Goal: Task Accomplishment & Management: Use online tool/utility

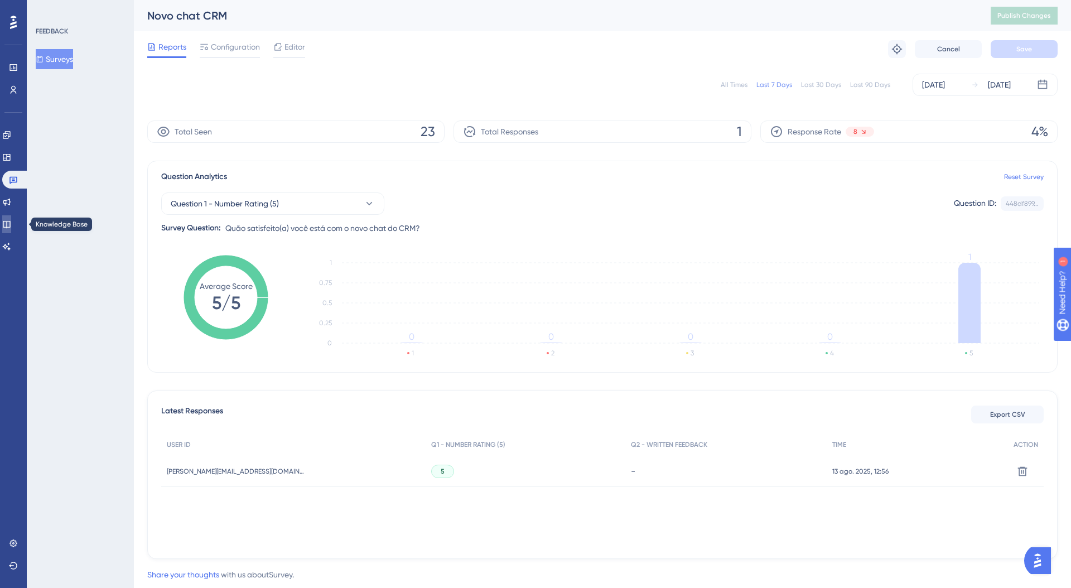
click at [11, 226] on link at bounding box center [6, 224] width 9 height 18
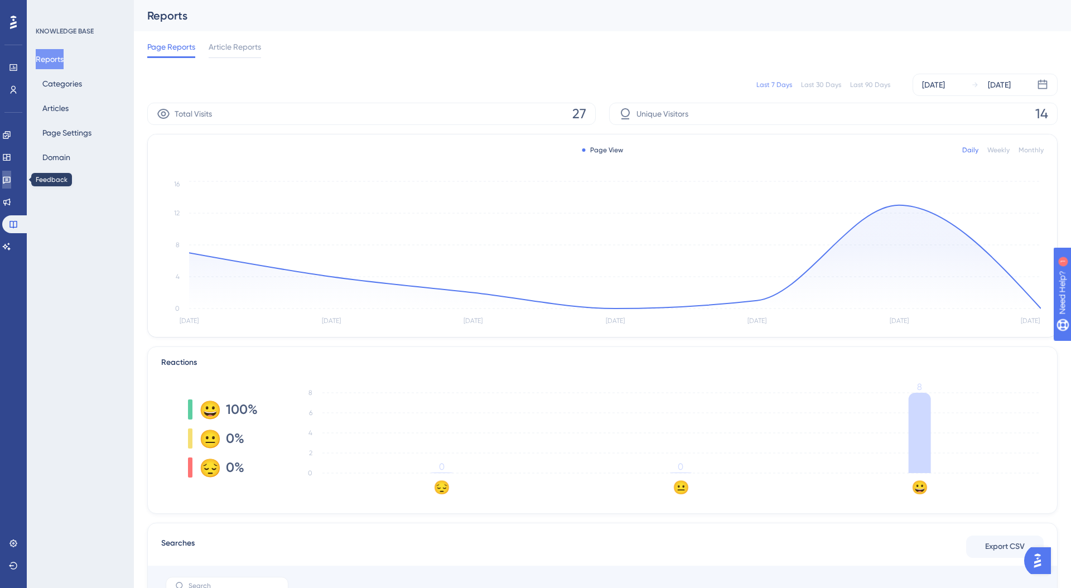
click at [11, 184] on link at bounding box center [6, 180] width 9 height 18
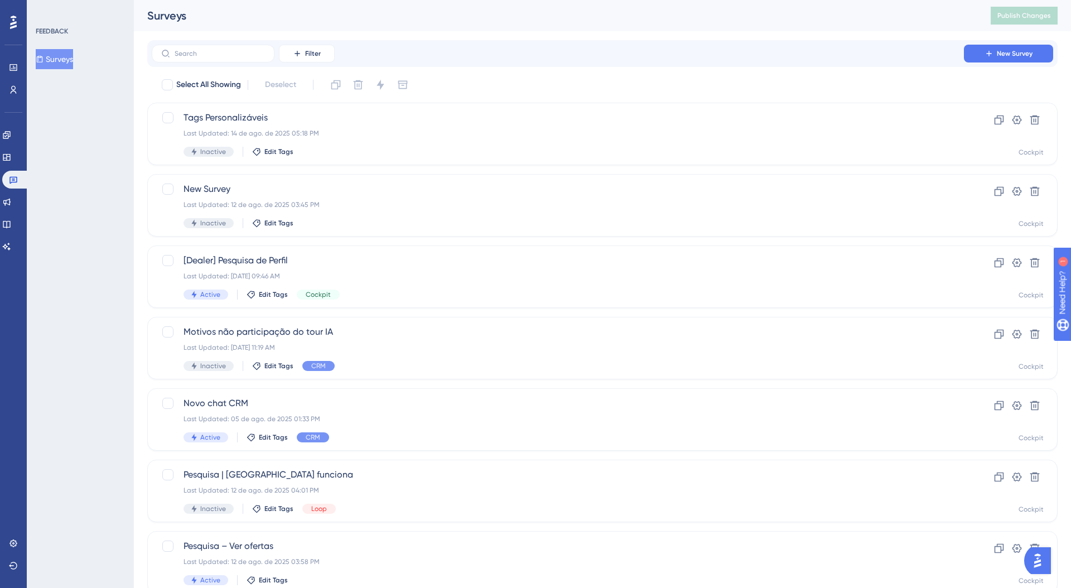
scroll to position [2, 0]
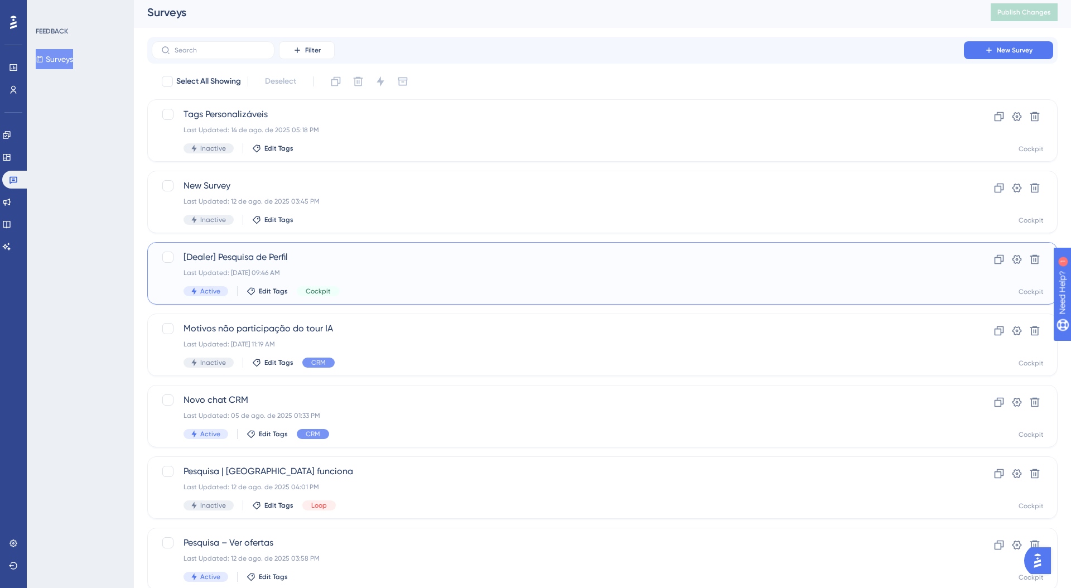
click at [371, 257] on span "[Dealer] Pesquisa de Perfil" at bounding box center [557, 256] width 748 height 13
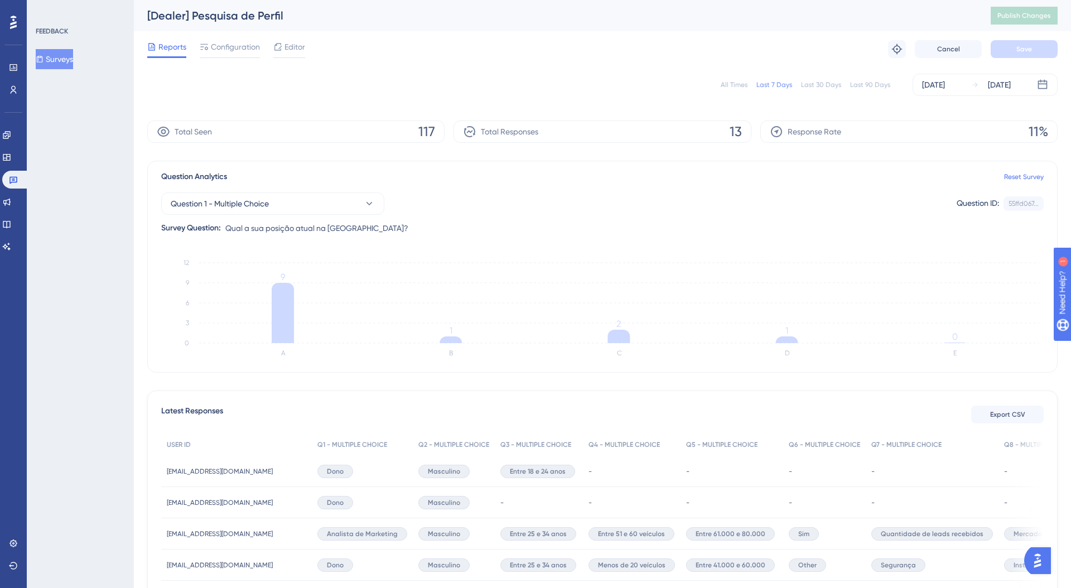
click at [64, 58] on button "Surveys" at bounding box center [54, 59] width 37 height 20
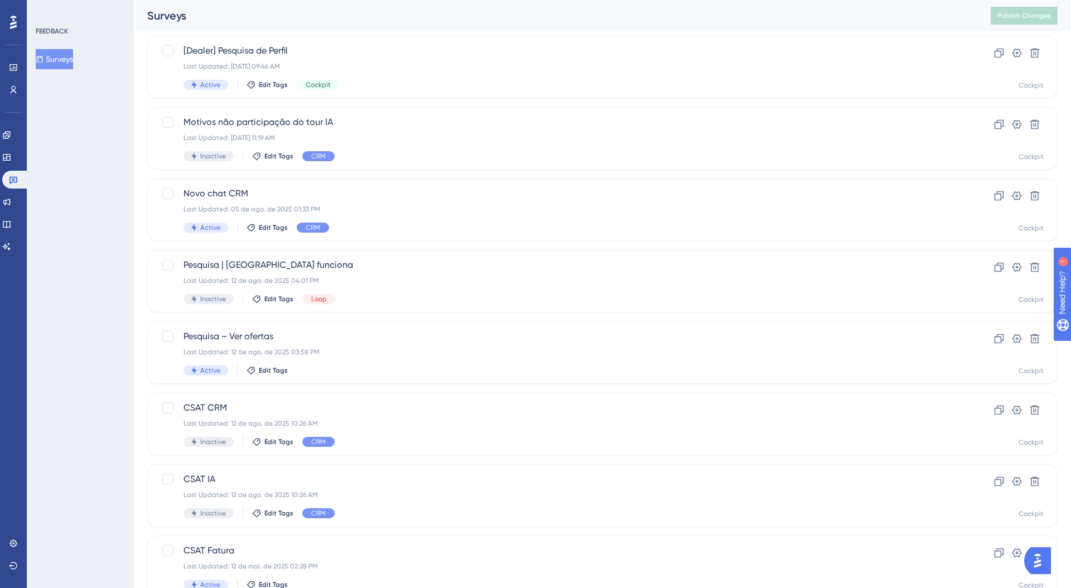
scroll to position [96, 0]
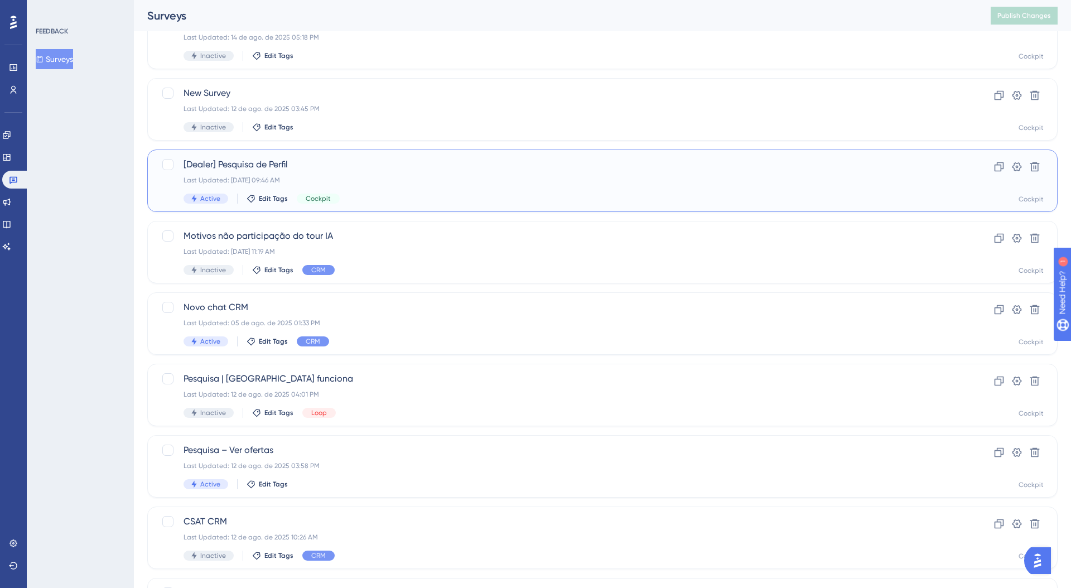
click at [368, 196] on div "Active Edit Tags Cockpit" at bounding box center [557, 199] width 748 height 10
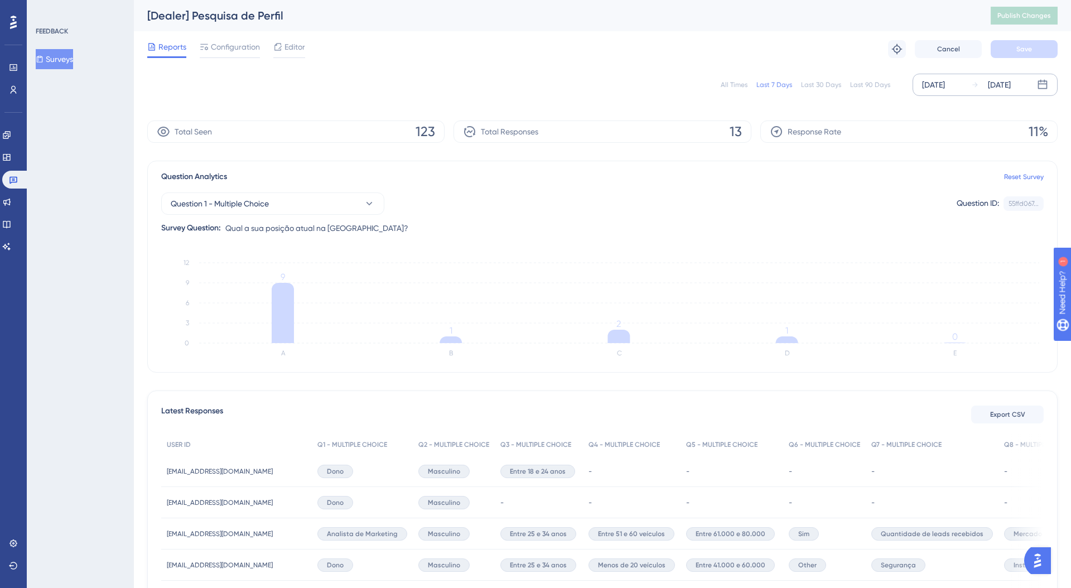
click at [945, 85] on div "Aug 13 2025" at bounding box center [933, 84] width 23 height 13
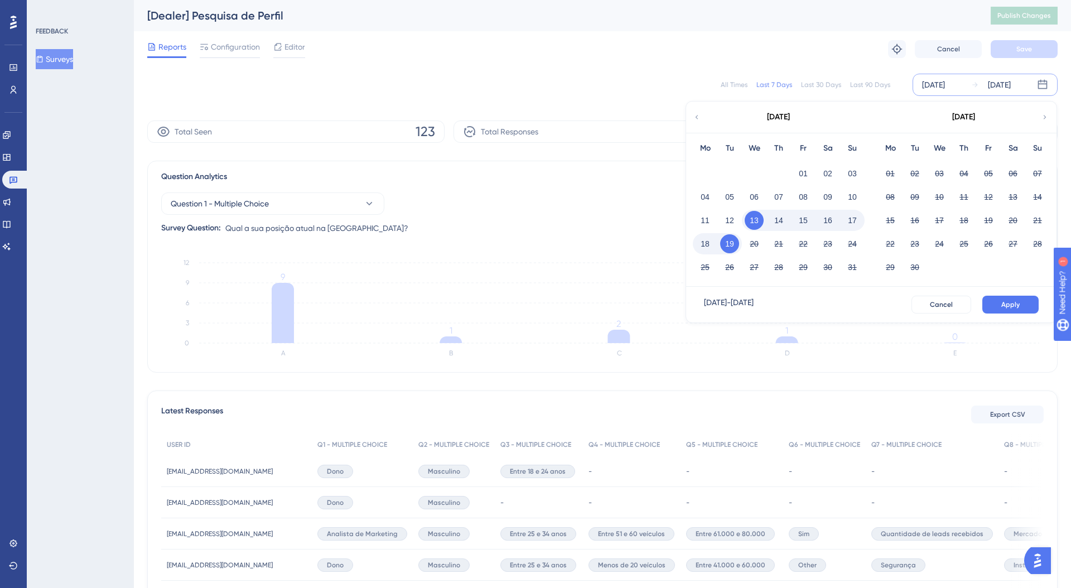
click at [837, 83] on div "Last 30 Days" at bounding box center [821, 84] width 40 height 9
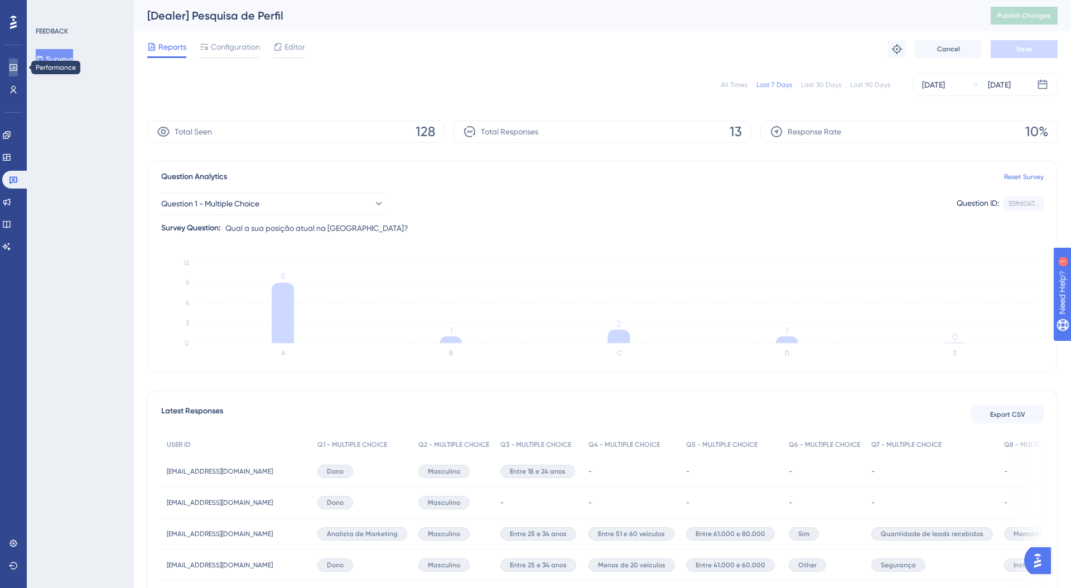
click at [12, 67] on icon at bounding box center [13, 67] width 9 height 9
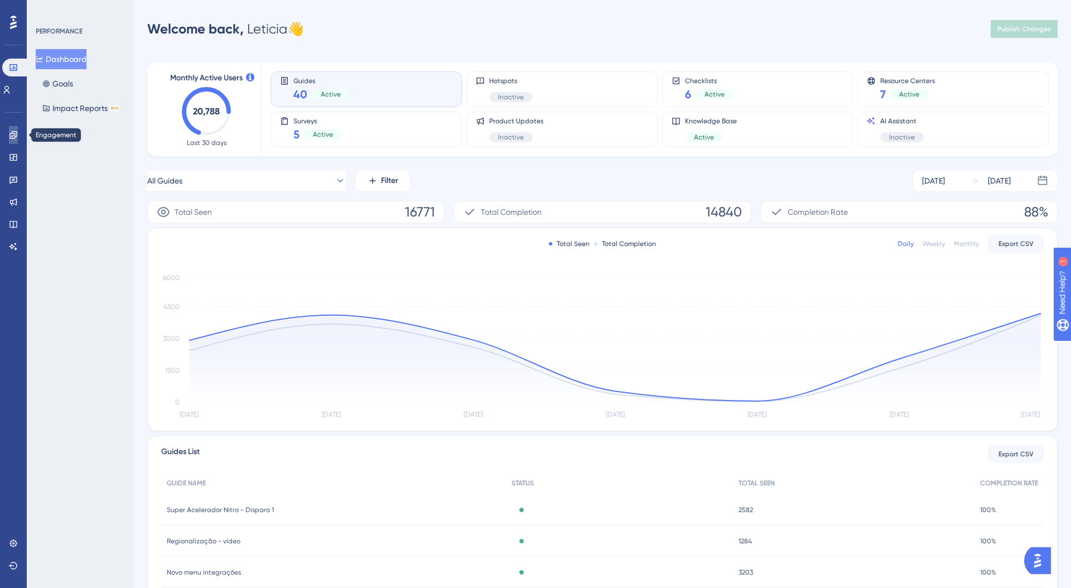
click at [13, 138] on icon at bounding box center [13, 135] width 9 height 9
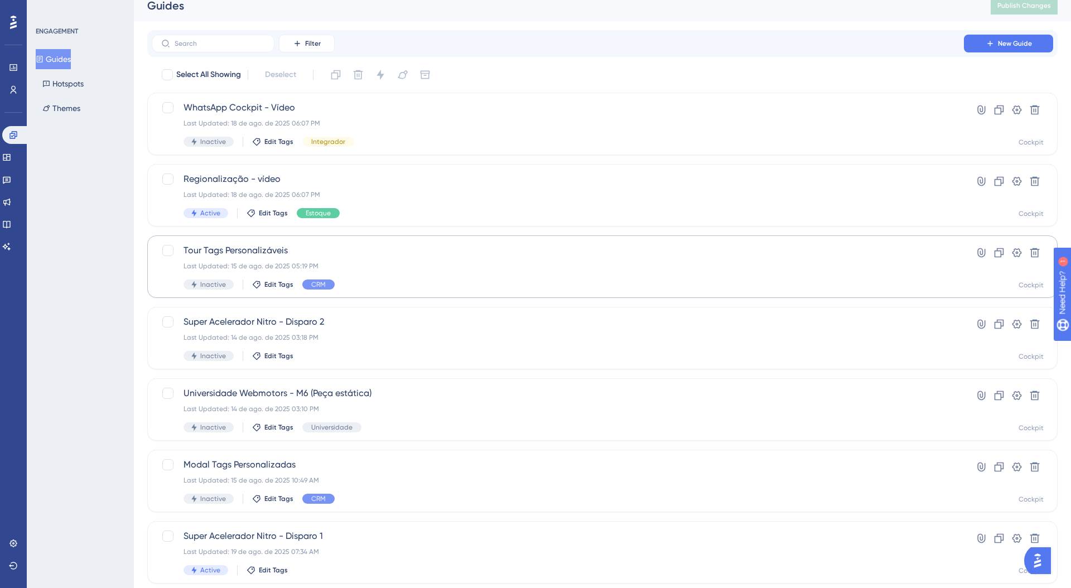
scroll to position [12, 0]
click at [377, 266] on div "Last Updated: 15 de ago. de 2025 05:19 PM" at bounding box center [557, 263] width 748 height 9
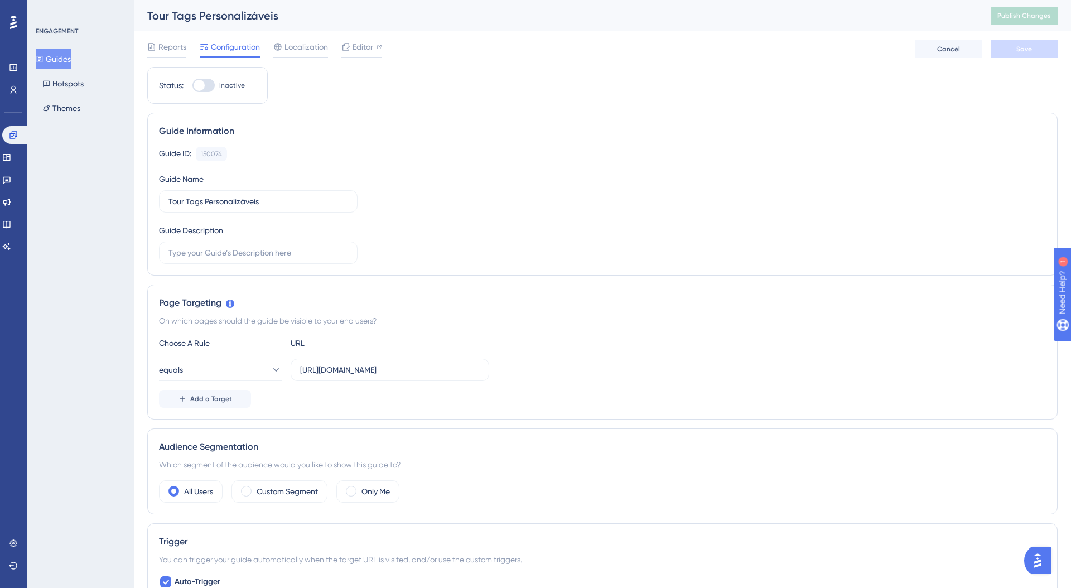
click at [56, 56] on button "Guides" at bounding box center [53, 59] width 35 height 20
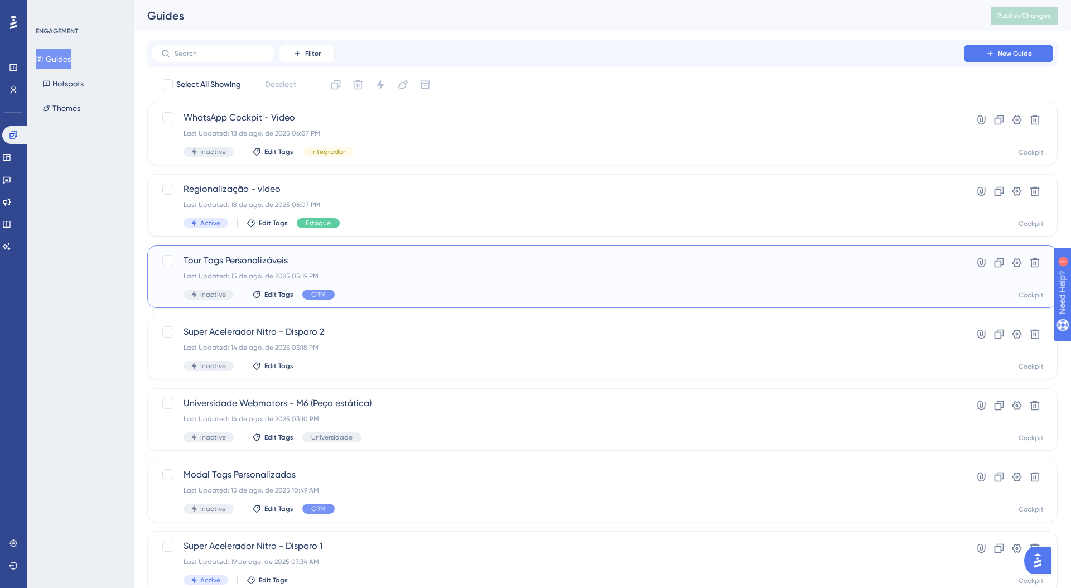
click at [399, 291] on div "Inactive Edit Tags CRM" at bounding box center [557, 294] width 748 height 10
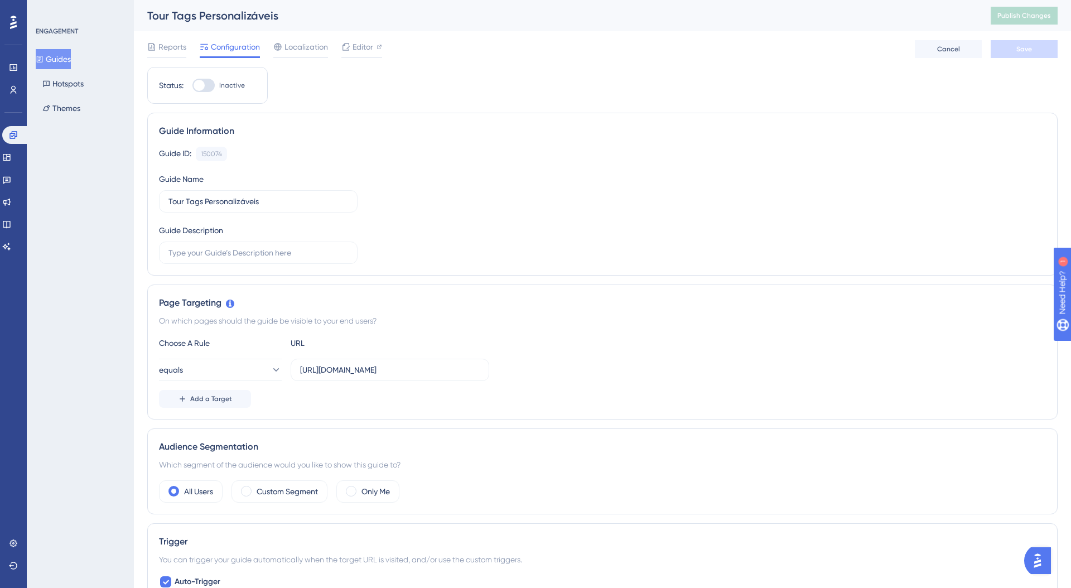
click at [255, 13] on div "Tour Tags Personalizáveis" at bounding box center [554, 16] width 815 height 16
click at [291, 17] on div "Tour Tags Personalizáveis" at bounding box center [554, 16] width 815 height 16
click at [158, 48] on span "Reports" at bounding box center [172, 46] width 28 height 13
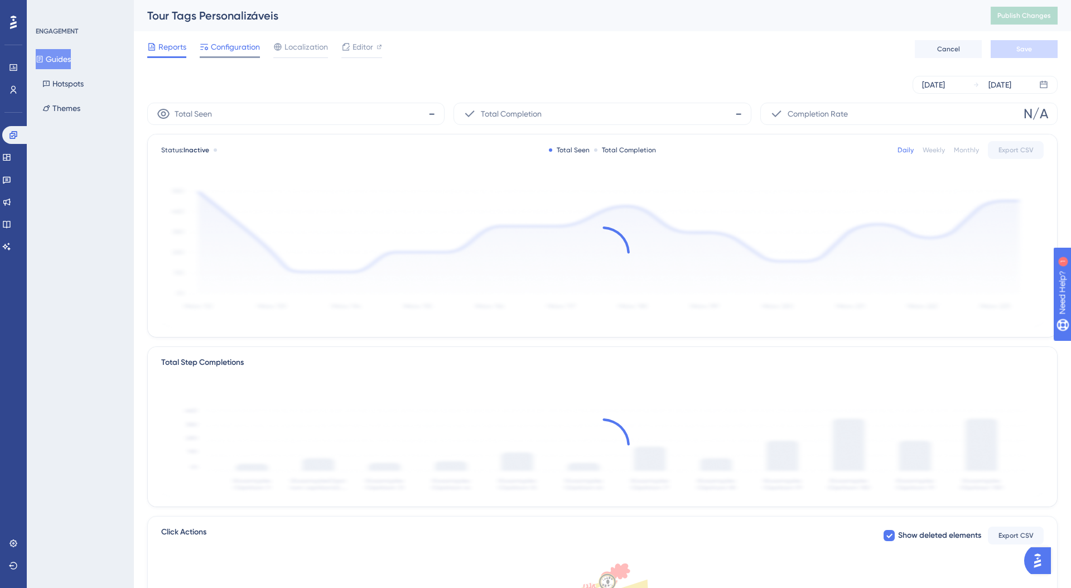
click at [239, 47] on span "Configuration" at bounding box center [235, 46] width 49 height 13
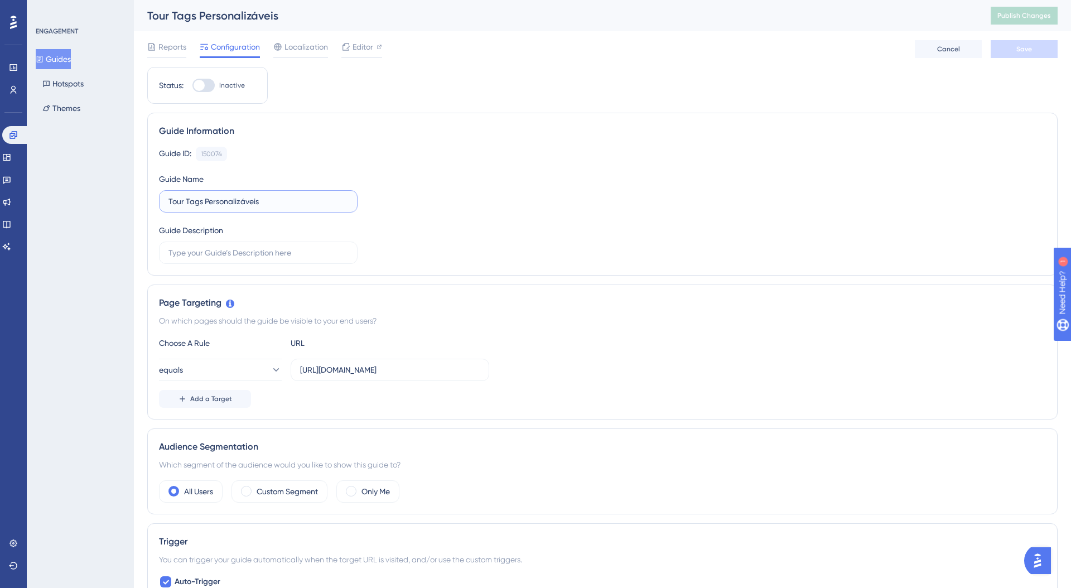
click at [276, 202] on input "Tour Tags Personalizáveis" at bounding box center [258, 201] width 180 height 12
click at [187, 202] on input "Tour Tags Personalizáveis" at bounding box center [258, 201] width 180 height 12
type input "Tour Criar Tags Personalizáveis"
click at [1016, 47] on span "Save" at bounding box center [1024, 49] width 16 height 9
click at [69, 56] on button "Guides" at bounding box center [53, 59] width 35 height 20
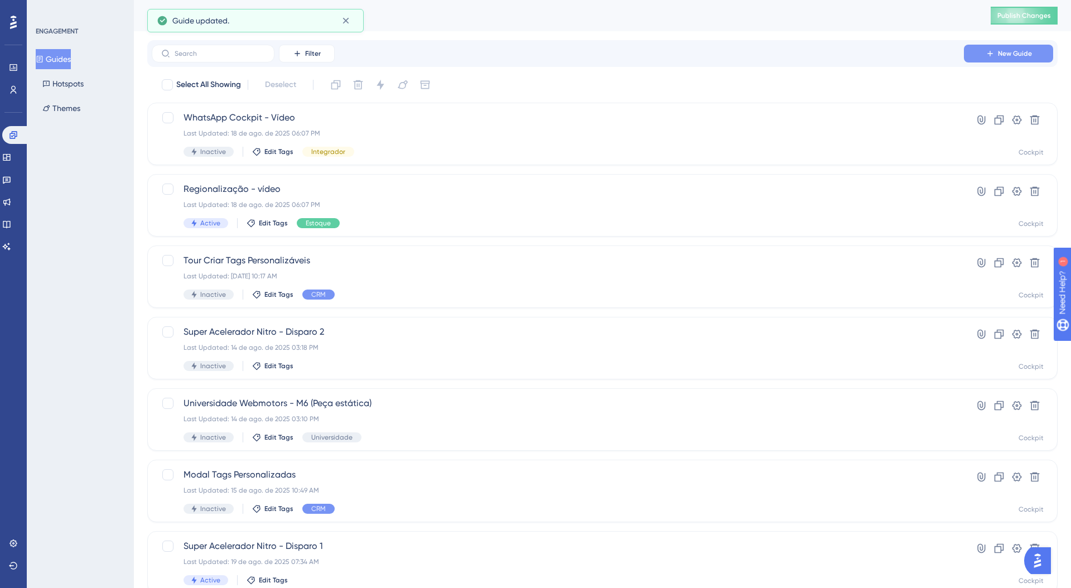
click at [989, 50] on icon at bounding box center [990, 53] width 9 height 9
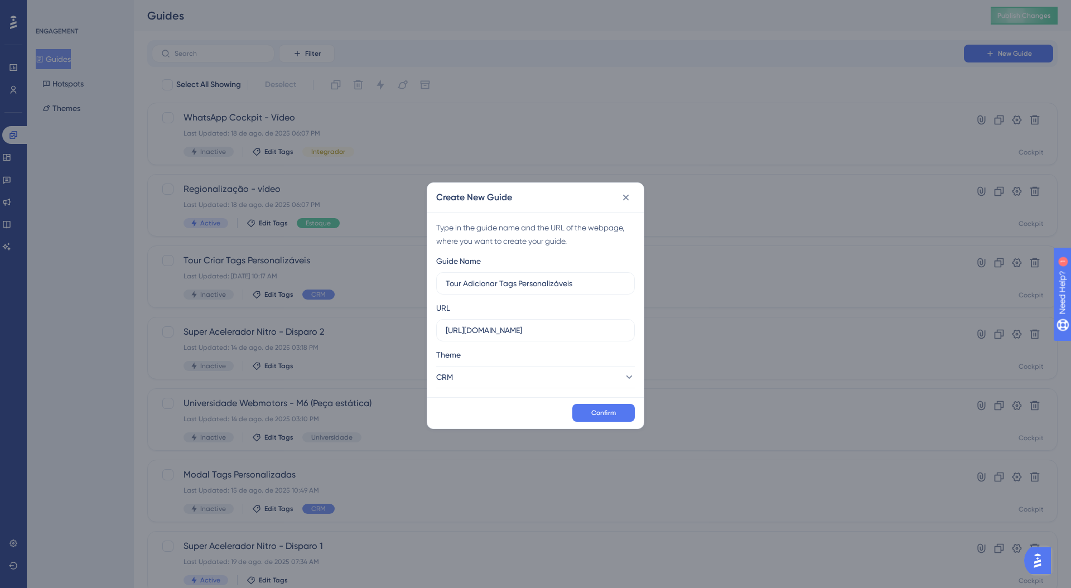
type input "Tour Adicionar Tags Personalizáveis"
click at [485, 327] on input "https://www.cockpit.com.br" at bounding box center [536, 330] width 180 height 12
paste input "/crm/negotiation/details/"
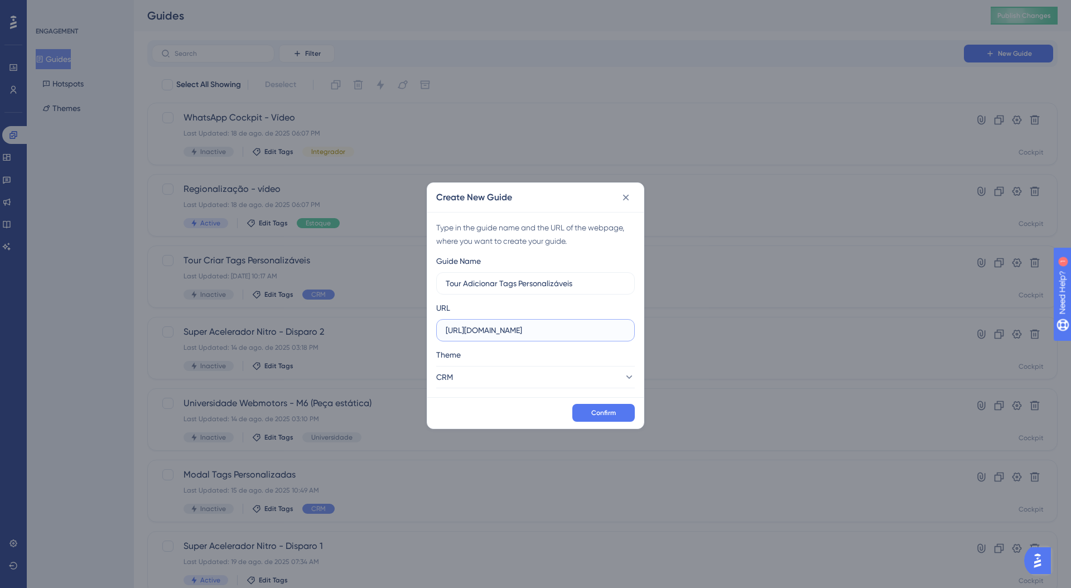
scroll to position [0, 17]
type input "[URL][DOMAIN_NAME]"
click at [602, 414] on span "Confirm" at bounding box center [603, 412] width 25 height 9
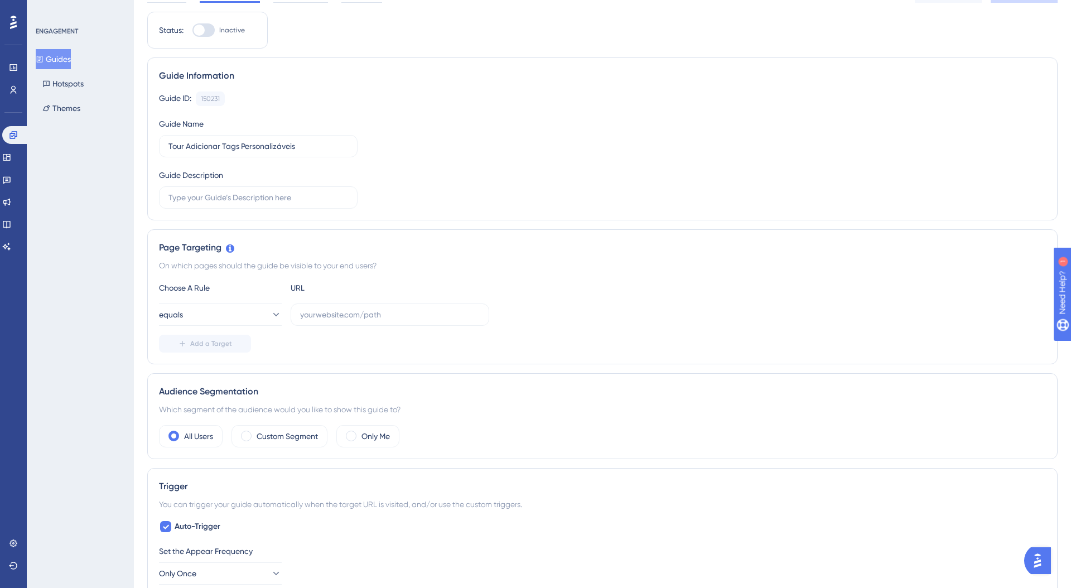
scroll to position [75, 0]
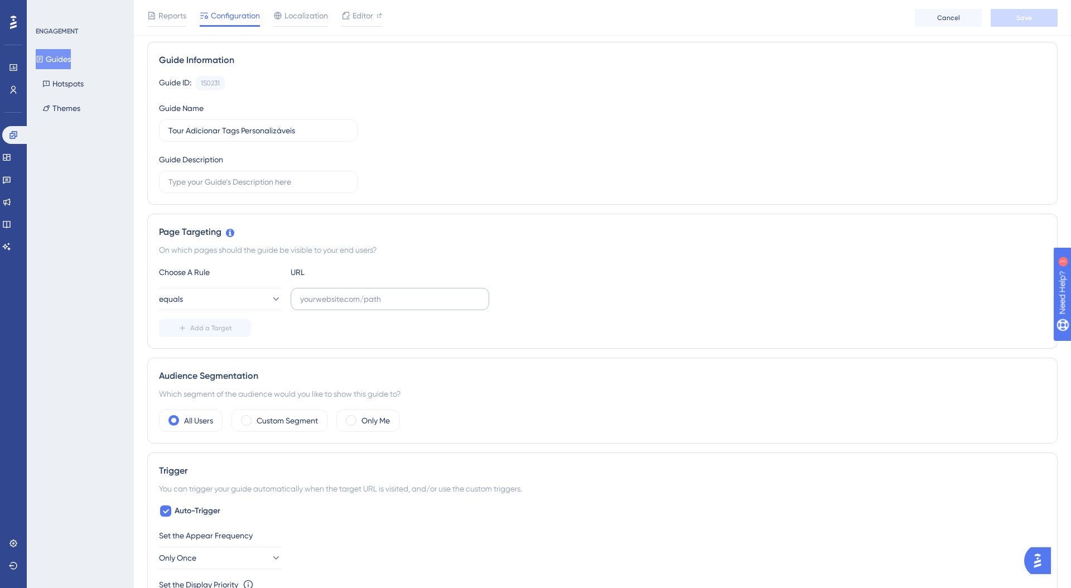
click at [327, 306] on label at bounding box center [390, 299] width 199 height 22
click at [327, 305] on input "text" at bounding box center [390, 299] width 180 height 12
paste input "[URL][DOMAIN_NAME]"
type input "[URL][DOMAIN_NAME]"
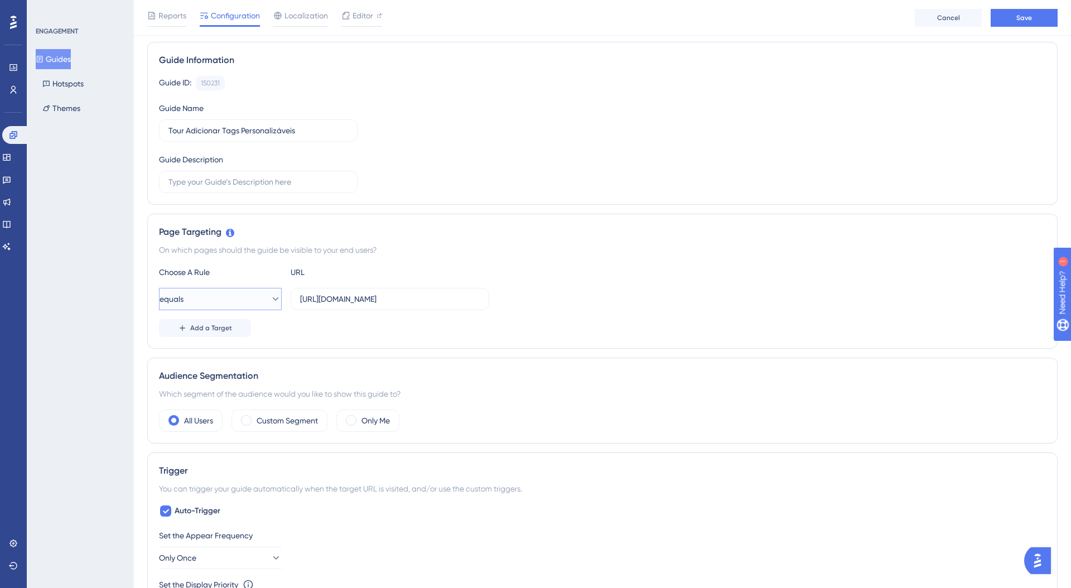
click at [234, 303] on button "equals" at bounding box center [220, 299] width 123 height 22
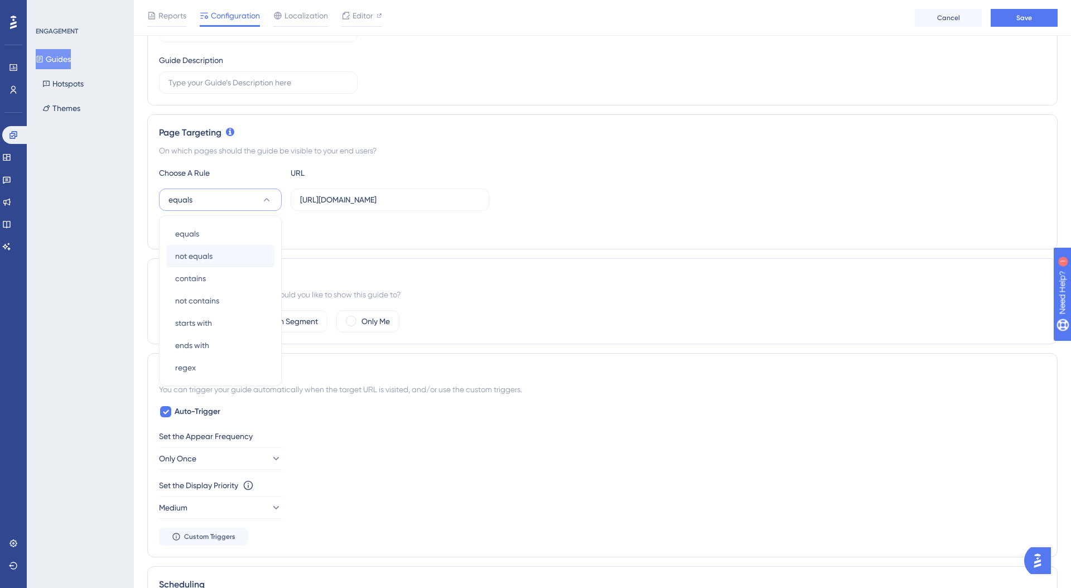
scroll to position [171, 0]
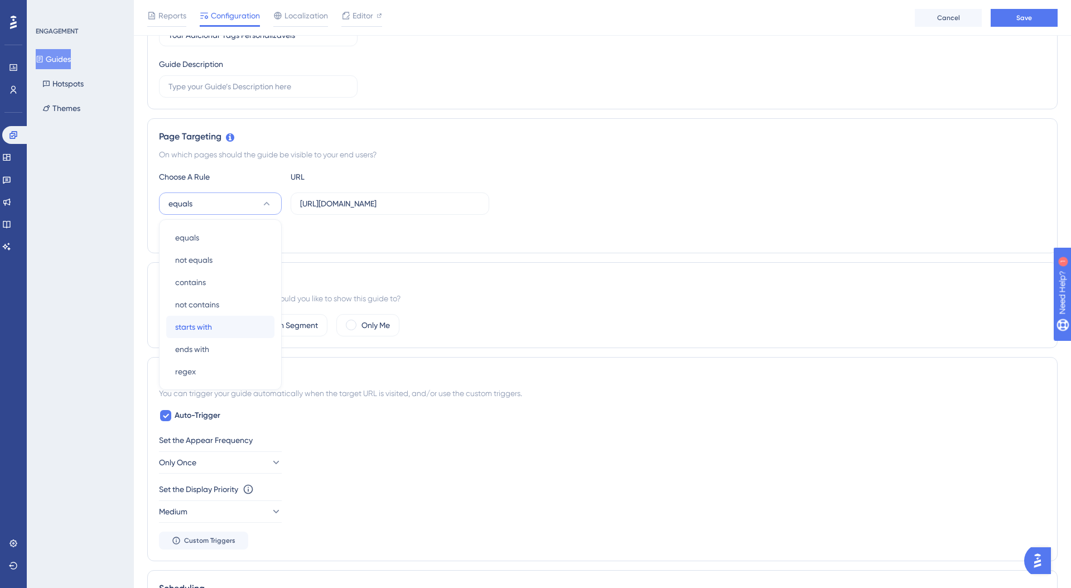
click at [194, 327] on span "starts with" at bounding box center [193, 326] width 37 height 13
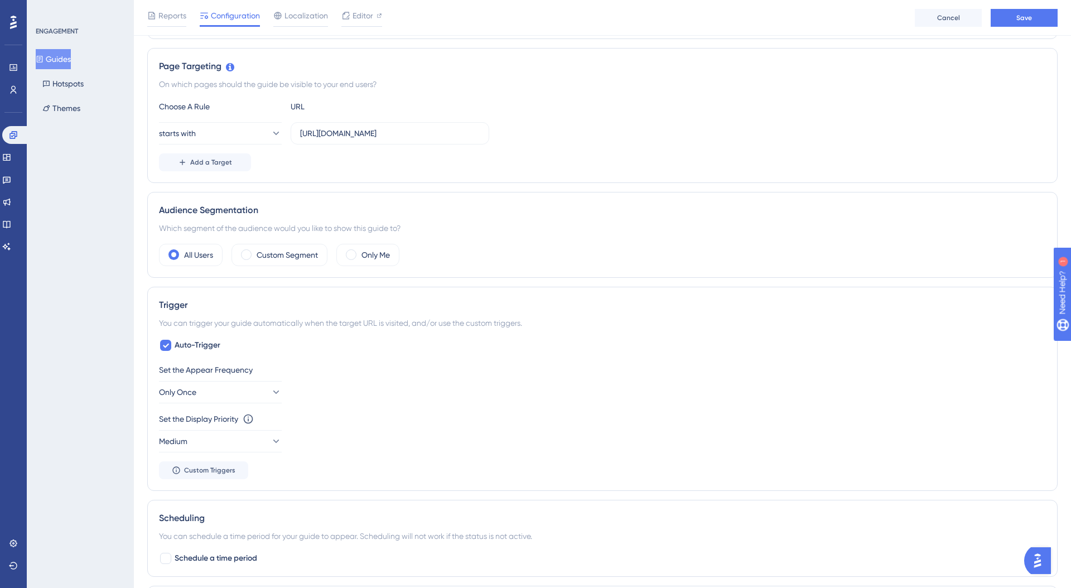
scroll to position [245, 0]
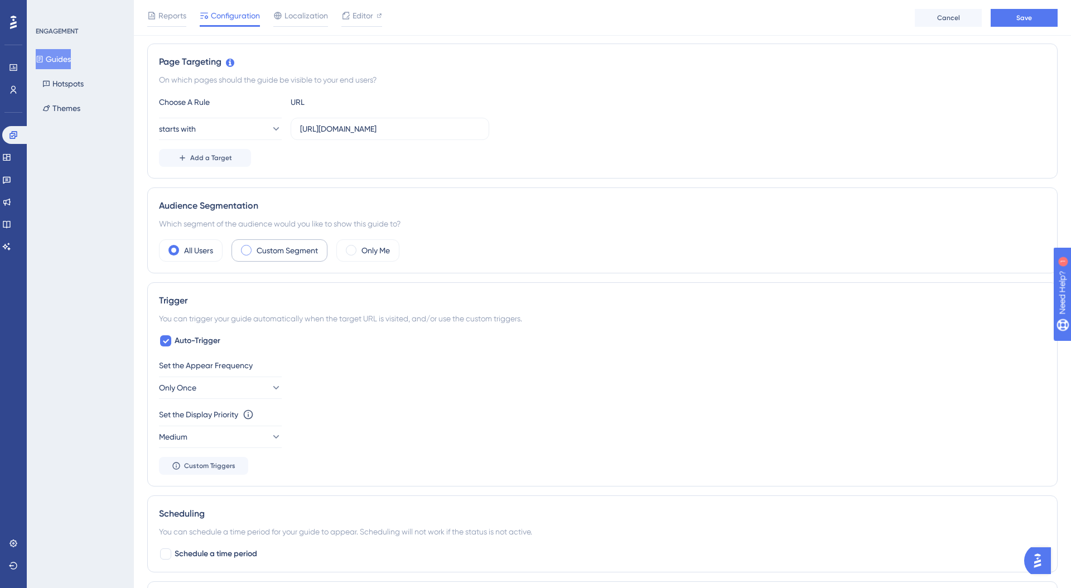
click at [283, 248] on label "Custom Segment" at bounding box center [287, 250] width 61 height 13
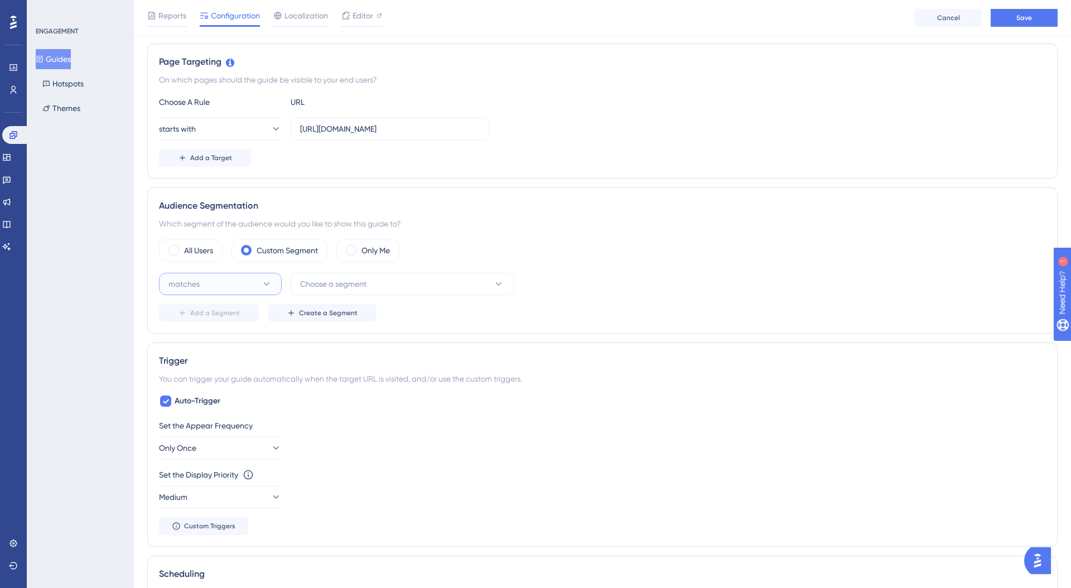
click at [249, 279] on button "matches" at bounding box center [220, 284] width 123 height 22
click at [227, 322] on div "matches matches" at bounding box center [220, 318] width 90 height 22
click at [318, 290] on span "Choose a segment" at bounding box center [333, 283] width 66 height 13
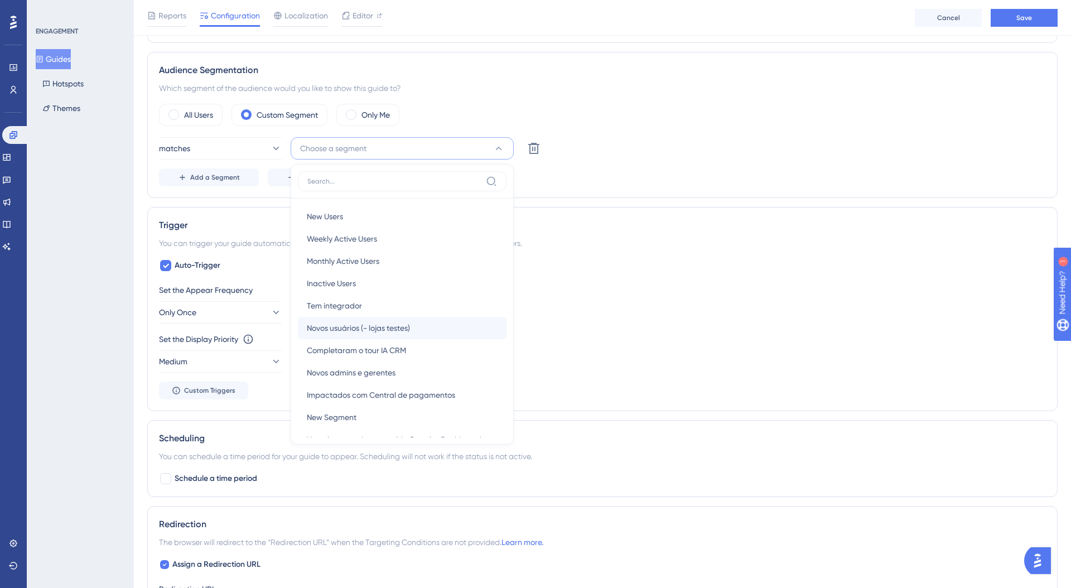
scroll to position [369, 0]
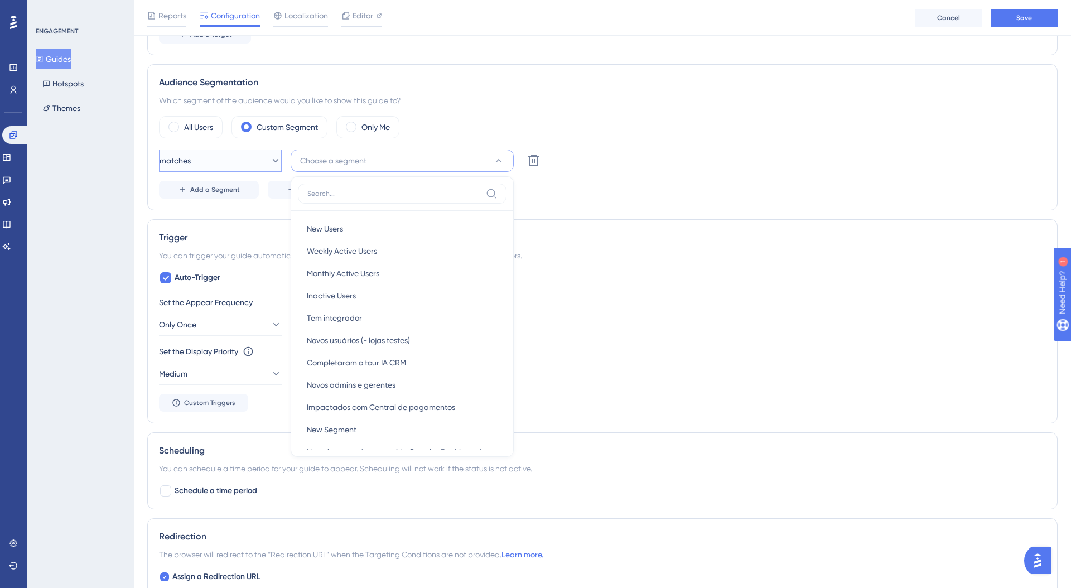
click at [216, 168] on button "matches" at bounding box center [220, 160] width 123 height 22
click at [145, 158] on div "Performance Users Engagement Widgets Feedback Product Updates Knowledge Base AI…" at bounding box center [602, 246] width 937 height 1230
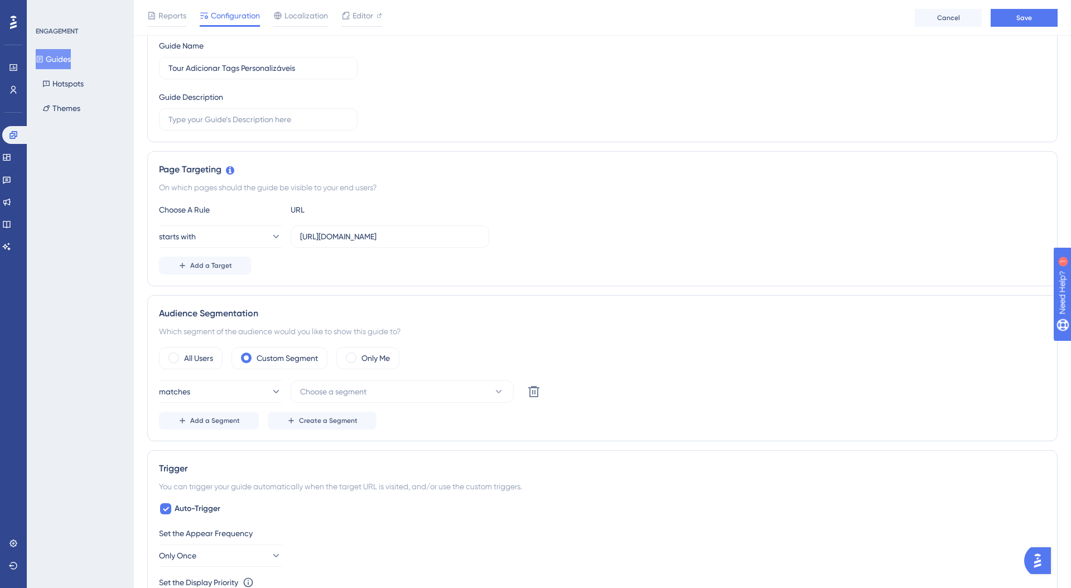
scroll to position [0, 0]
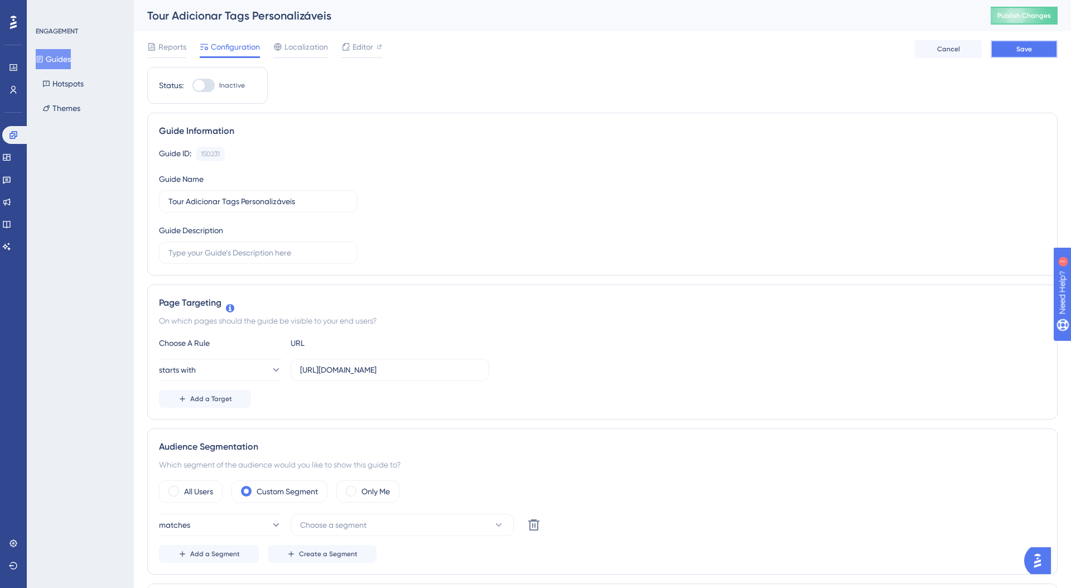
click at [1040, 55] on button "Save" at bounding box center [1024, 49] width 67 height 18
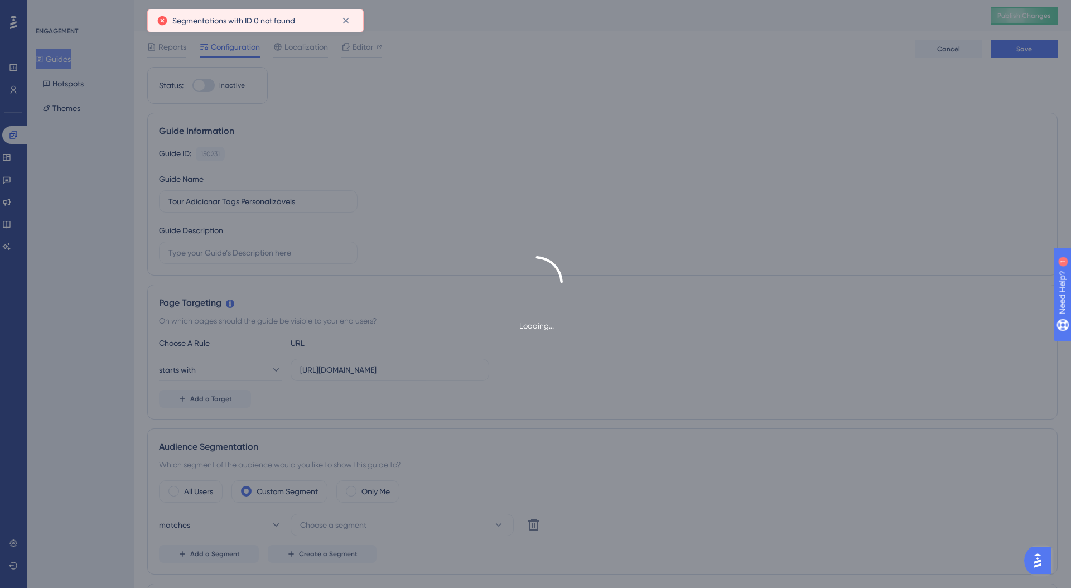
click at [180, 502] on div "Loading..." at bounding box center [535, 294] width 1071 height 588
click at [191, 494] on div "Loading..." at bounding box center [535, 294] width 1071 height 588
click at [369, 499] on div "Loading..." at bounding box center [535, 294] width 1071 height 588
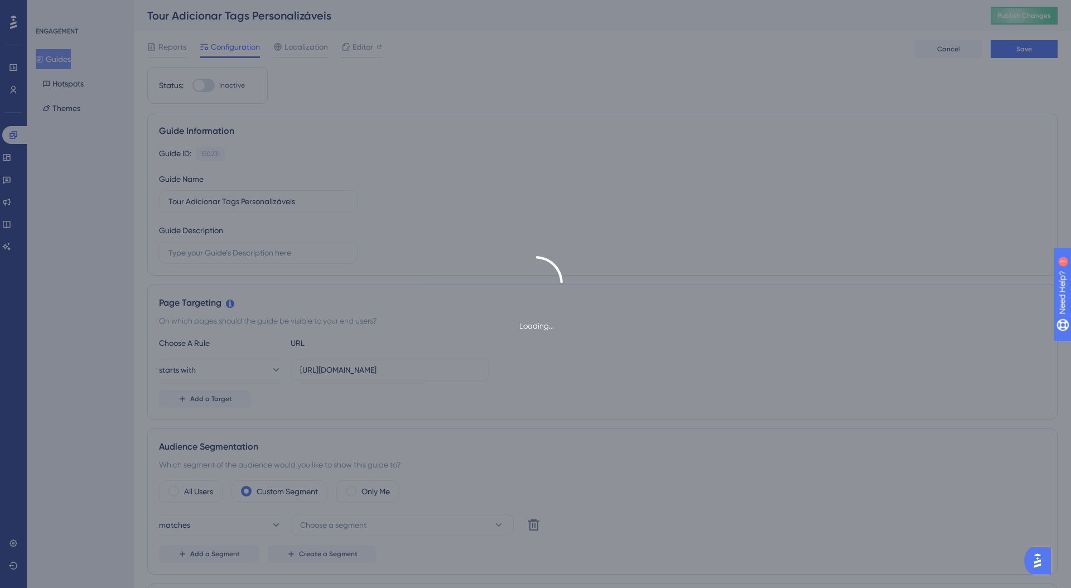
click at [369, 495] on div "Loading..." at bounding box center [535, 294] width 1071 height 588
click at [423, 356] on div "Loading..." at bounding box center [535, 294] width 1071 height 588
click at [636, 107] on div "Loading..." at bounding box center [535, 294] width 1071 height 588
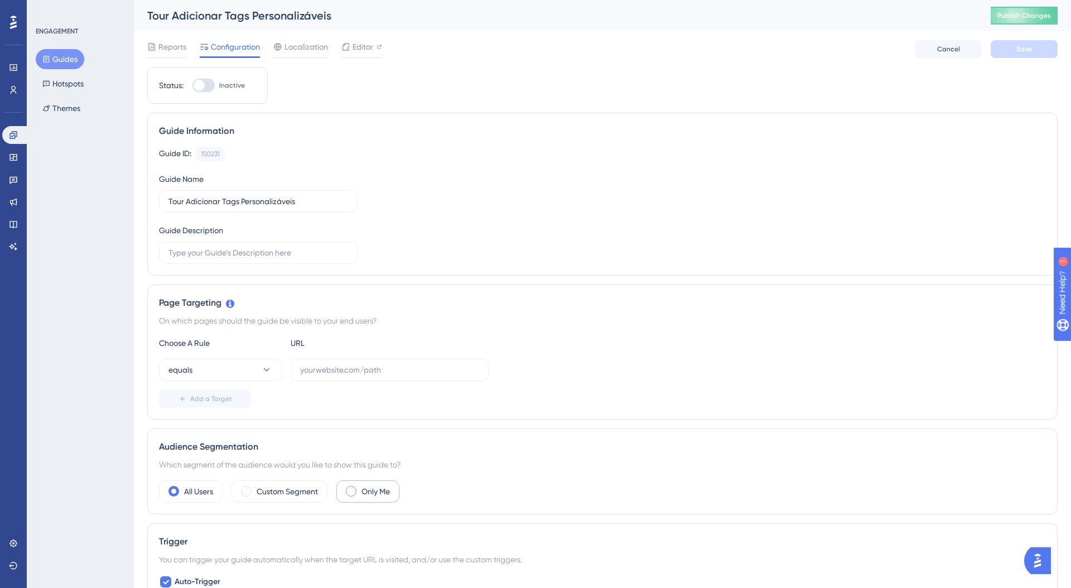
click at [356, 486] on div "Only Me" at bounding box center [367, 491] width 63 height 22
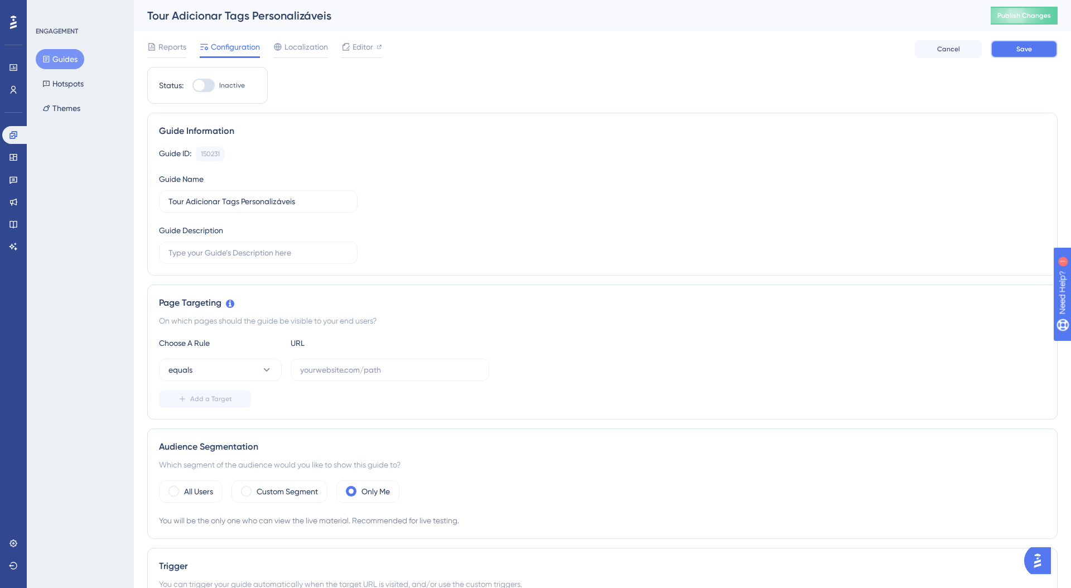
click at [1001, 52] on button "Save" at bounding box center [1024, 49] width 67 height 18
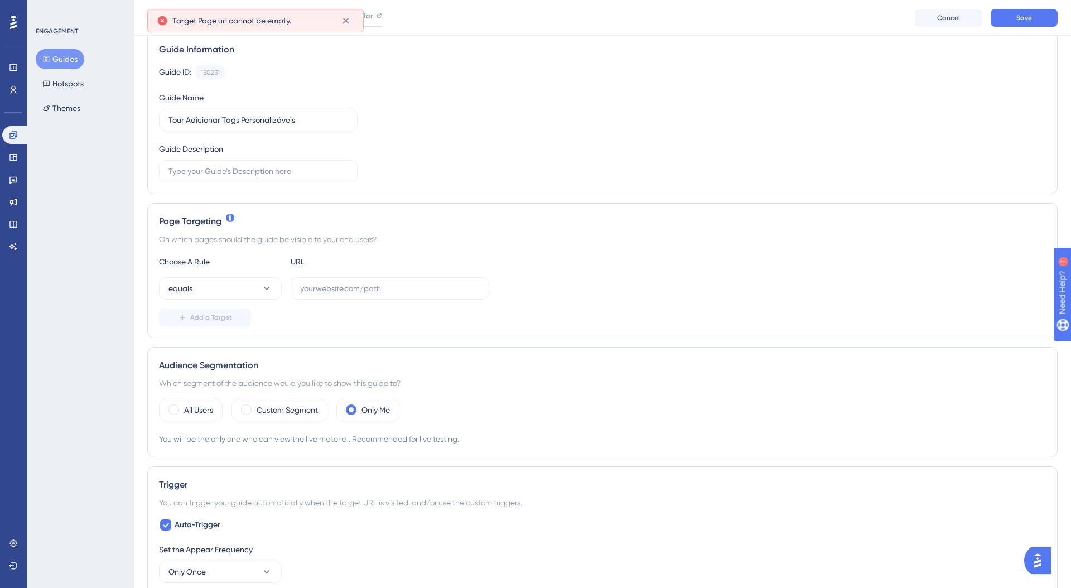
scroll to position [87, 0]
click at [326, 284] on input "text" at bounding box center [390, 287] width 180 height 12
paste input "[URL][DOMAIN_NAME]"
type input "[URL][DOMAIN_NAME]"
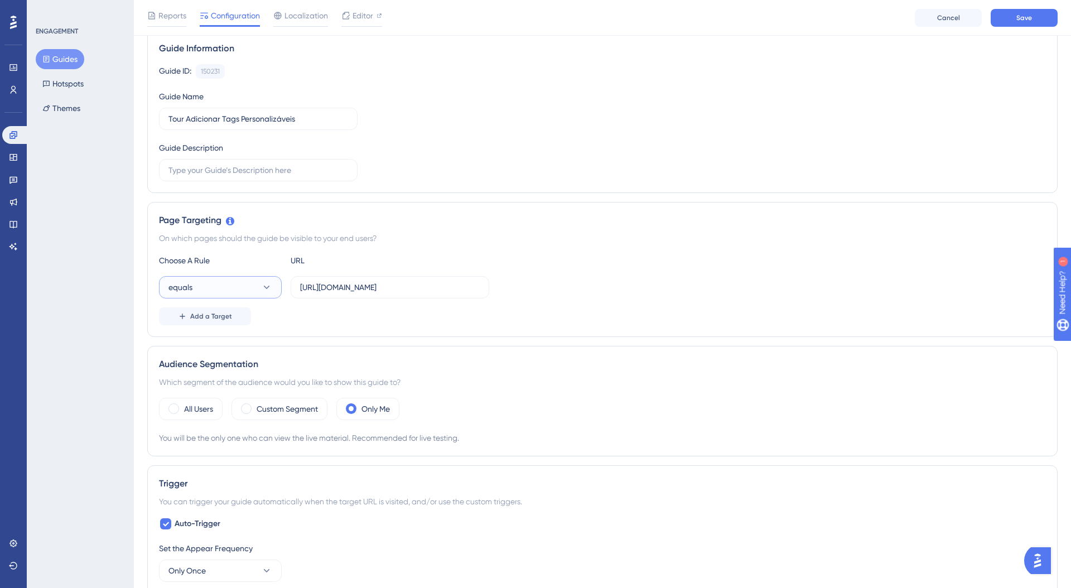
click at [231, 290] on button "equals" at bounding box center [220, 287] width 123 height 22
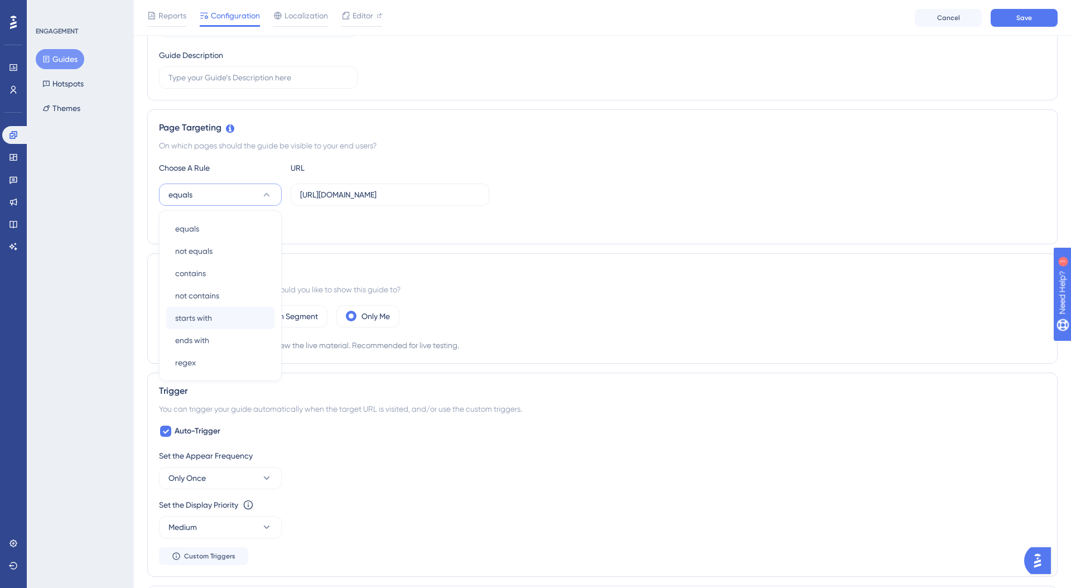
click at [201, 308] on div "starts with starts with" at bounding box center [220, 318] width 90 height 22
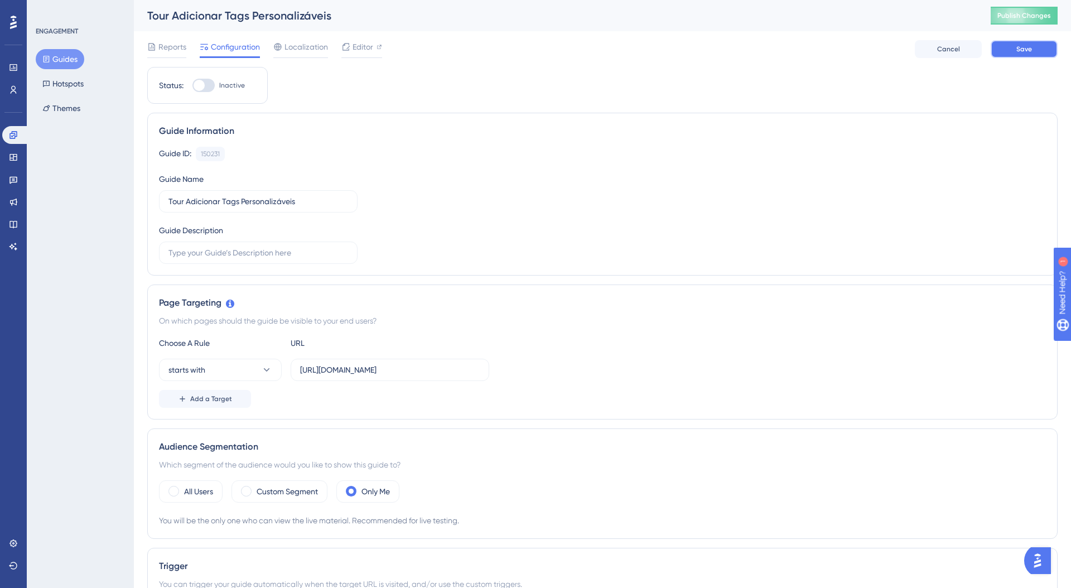
click at [1004, 56] on button "Save" at bounding box center [1024, 49] width 67 height 18
click at [15, 92] on icon at bounding box center [14, 90] width 6 height 8
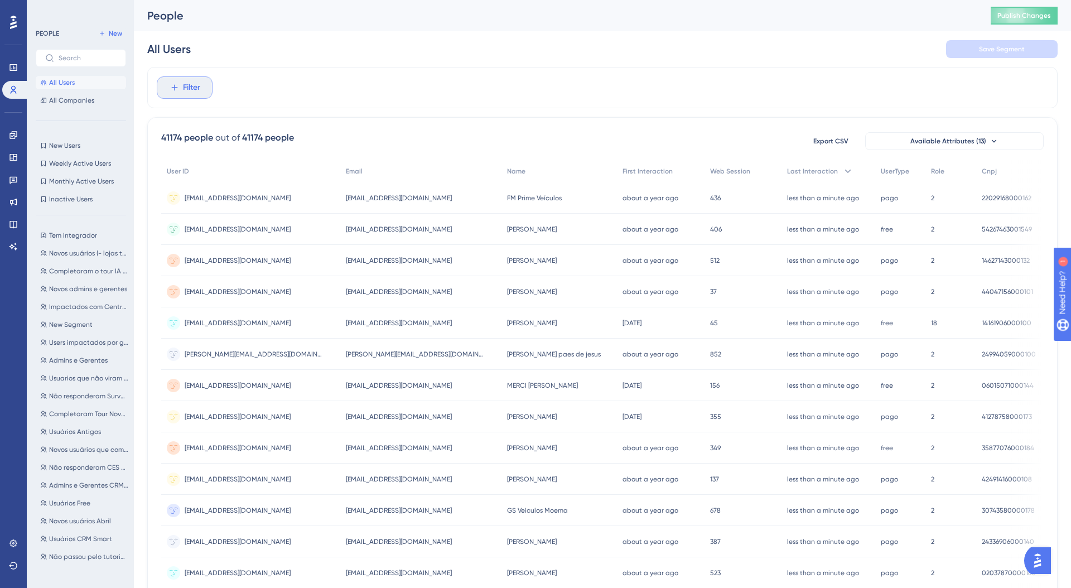
click at [185, 81] on span "Filter" at bounding box center [191, 87] width 17 height 13
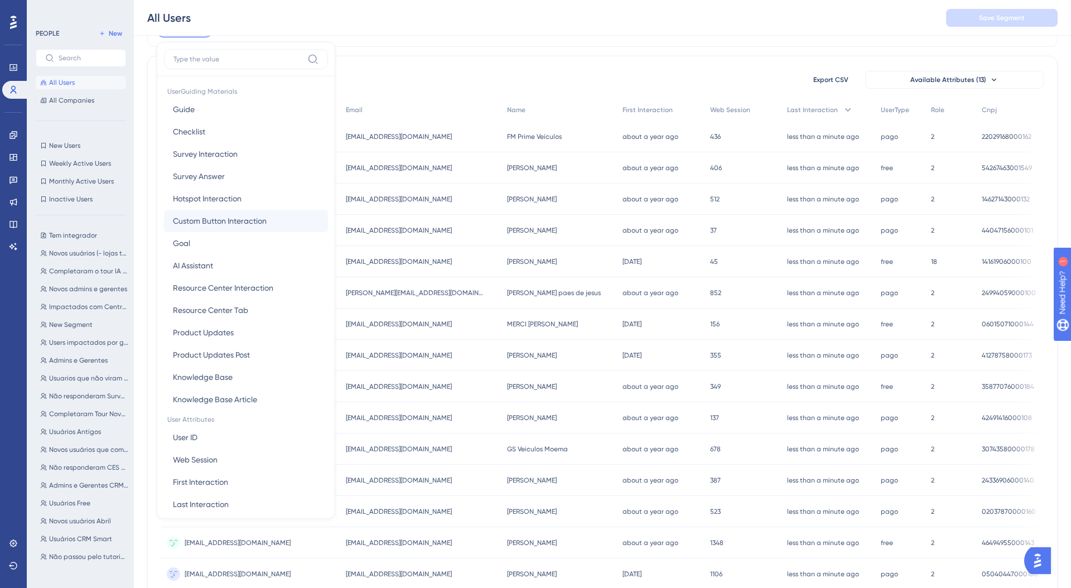
scroll to position [169, 0]
click at [191, 114] on span "Guide" at bounding box center [184, 112] width 22 height 13
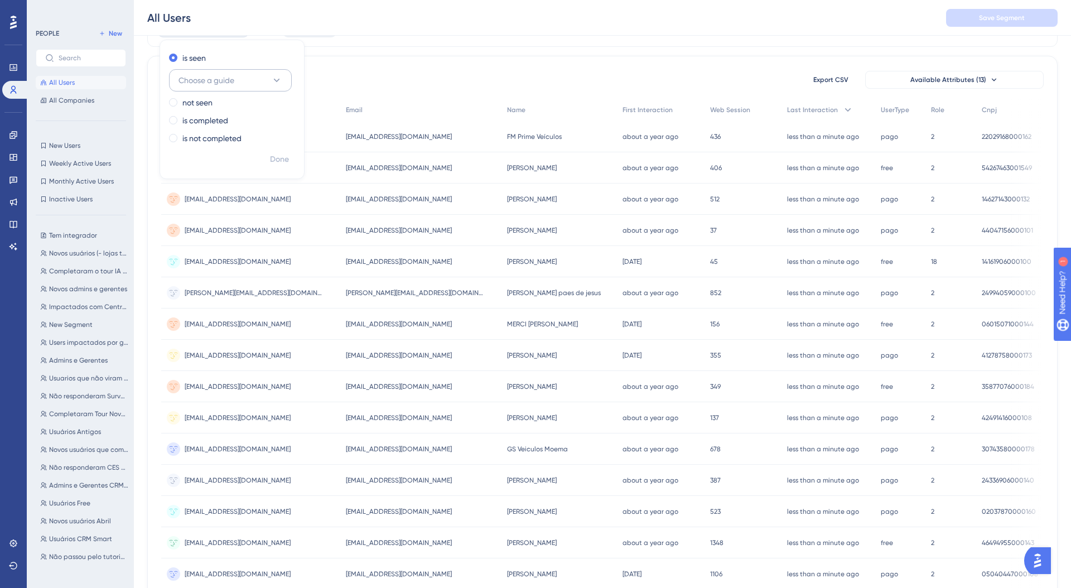
click at [210, 87] on button "Choose a guide" at bounding box center [230, 80] width 123 height 22
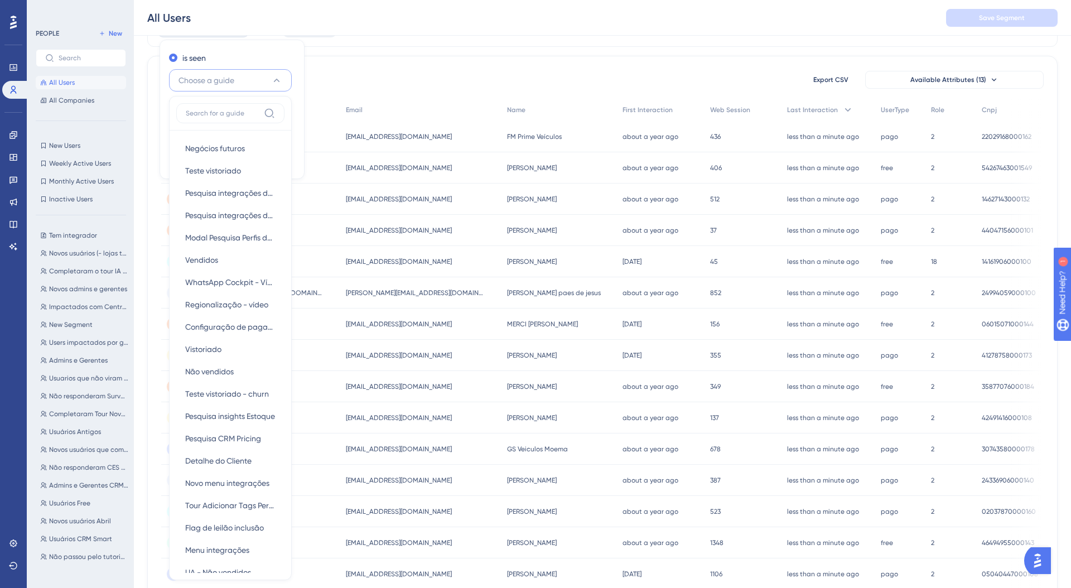
scroll to position [91, 0]
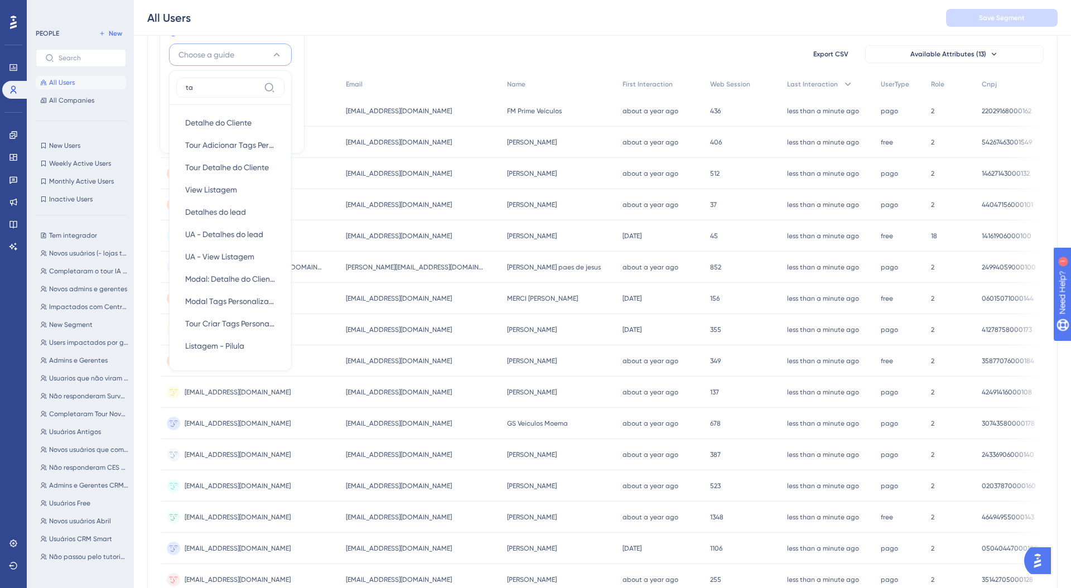
type input "tag"
click at [210, 219] on div "Tour Criar Tags Personalizáveis Tour Criar Tags Personalizáveis" at bounding box center [230, 212] width 90 height 22
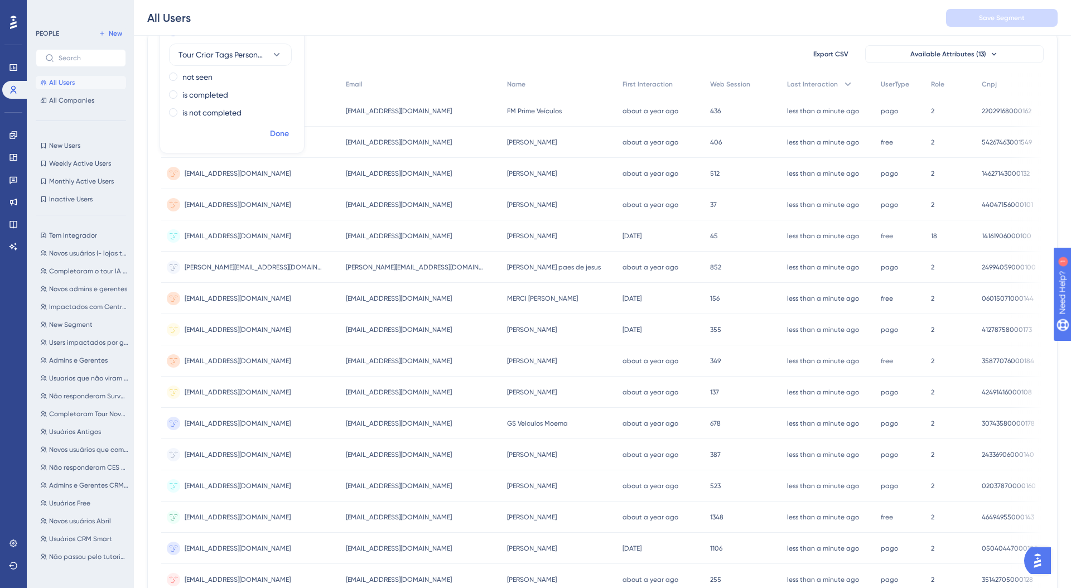
click at [277, 133] on span "Done" at bounding box center [279, 133] width 19 height 13
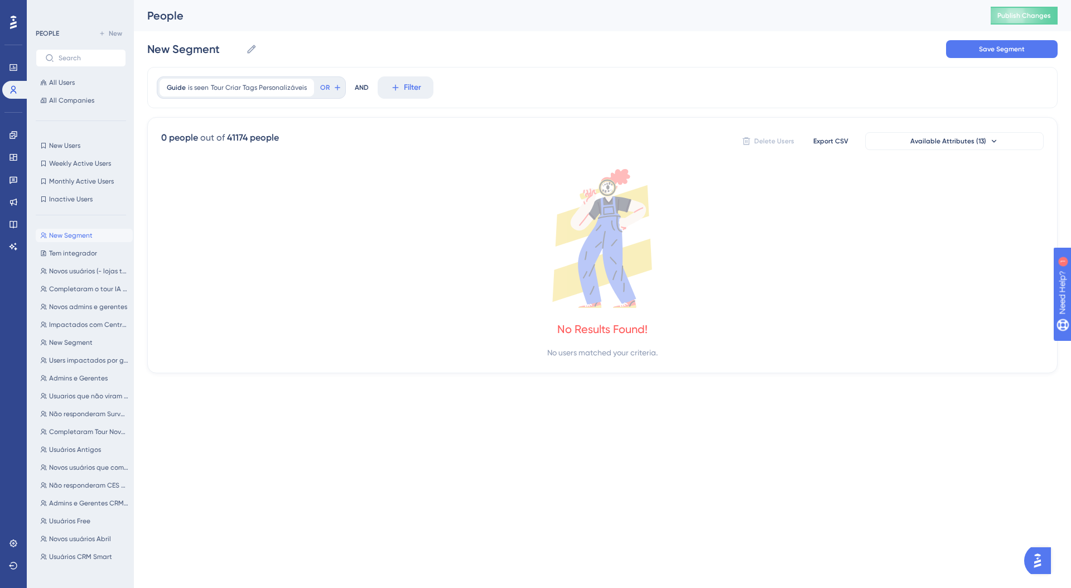
scroll to position [0, 0]
click at [182, 44] on input "New Segment" at bounding box center [194, 49] width 94 height 16
click at [242, 54] on input "Viram o tour adicionar novas tags" at bounding box center [245, 49] width 196 height 16
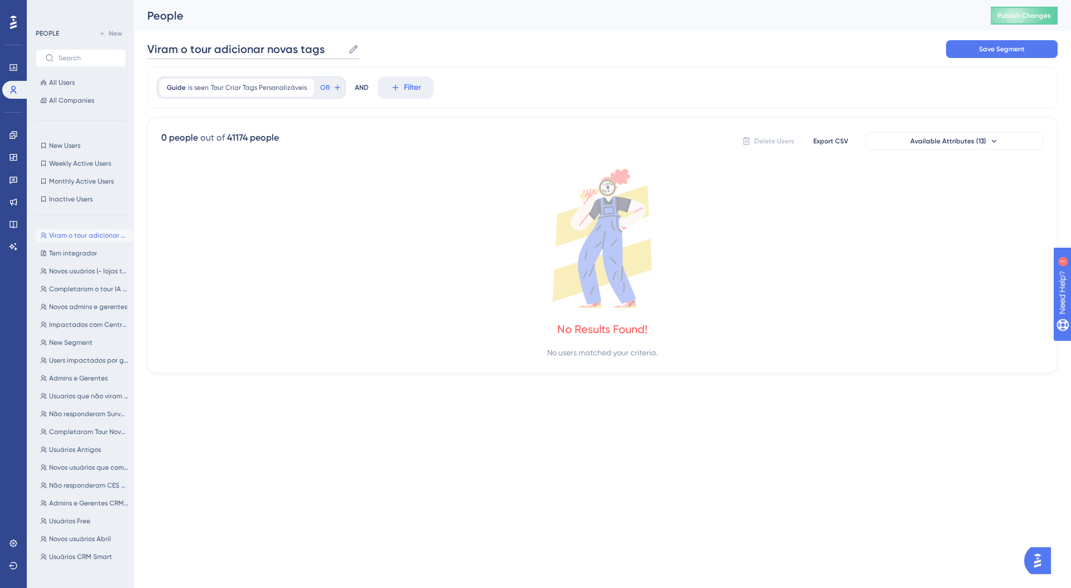
click at [242, 54] on input "Viram o tour adicionar novas tags" at bounding box center [245, 49] width 196 height 16
click at [258, 54] on input "Viram o tour Criar novas tags" at bounding box center [233, 49] width 172 height 16
click at [254, 51] on input "Viram o tour Criar tags" at bounding box center [216, 49] width 139 height 16
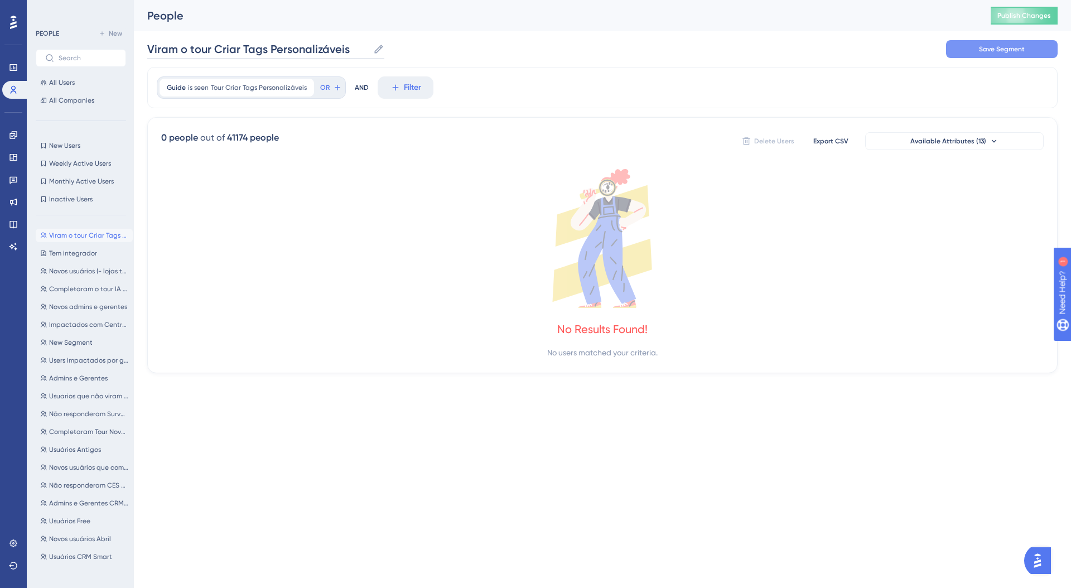
type input "Viram o tour Criar Tags Personalizáveis"
click at [968, 44] on button "Save Segment" at bounding box center [1002, 49] width 112 height 18
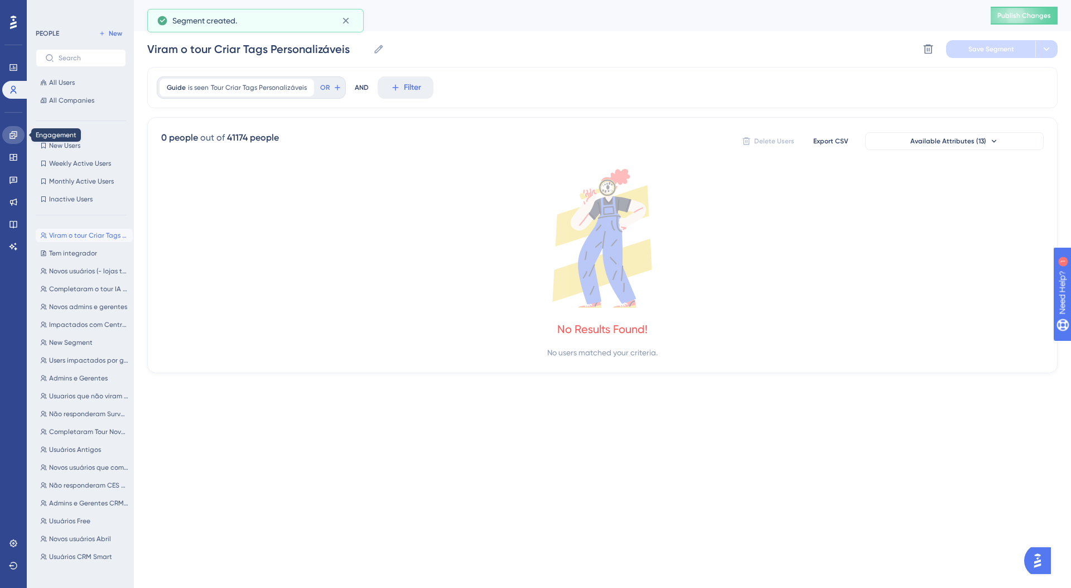
click at [16, 137] on icon at bounding box center [13, 135] width 9 height 9
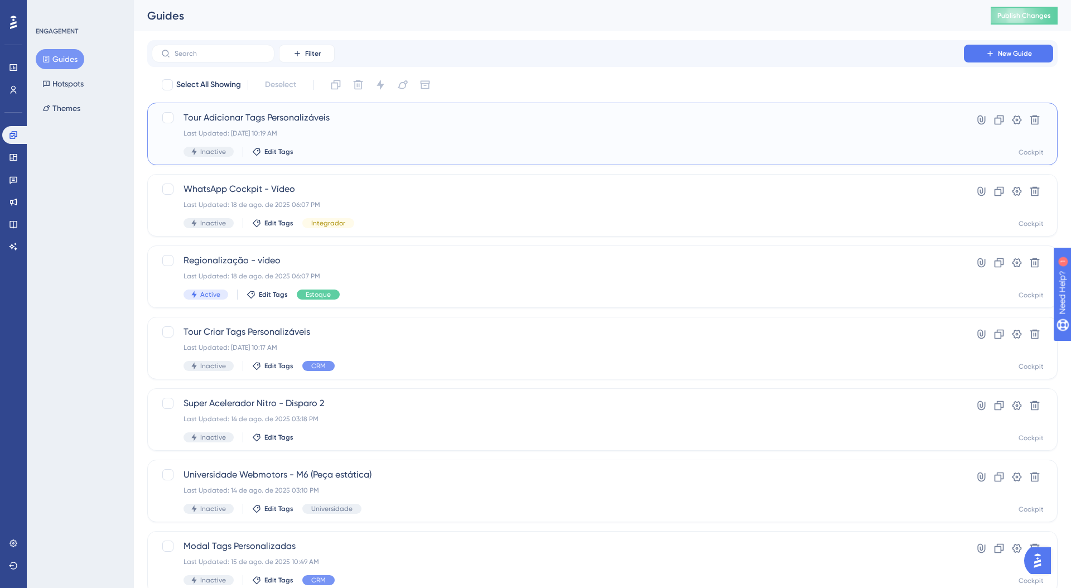
click at [368, 142] on div "Tour Adicionar Tags Personalizáveis Last Updated: [DATE] 10:19 AM Inactive Edit…" at bounding box center [557, 134] width 748 height 46
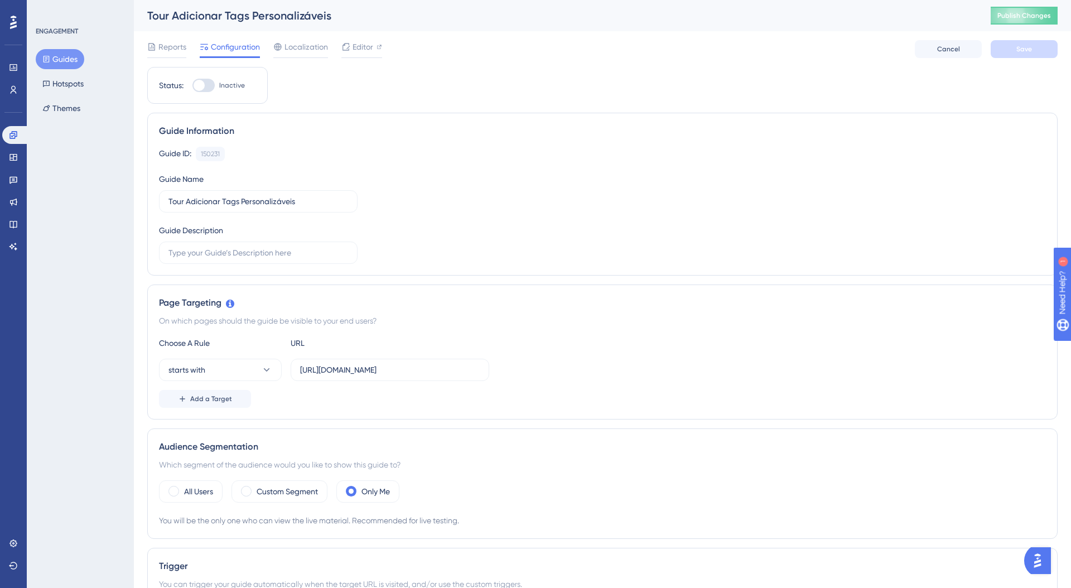
scroll to position [131, 0]
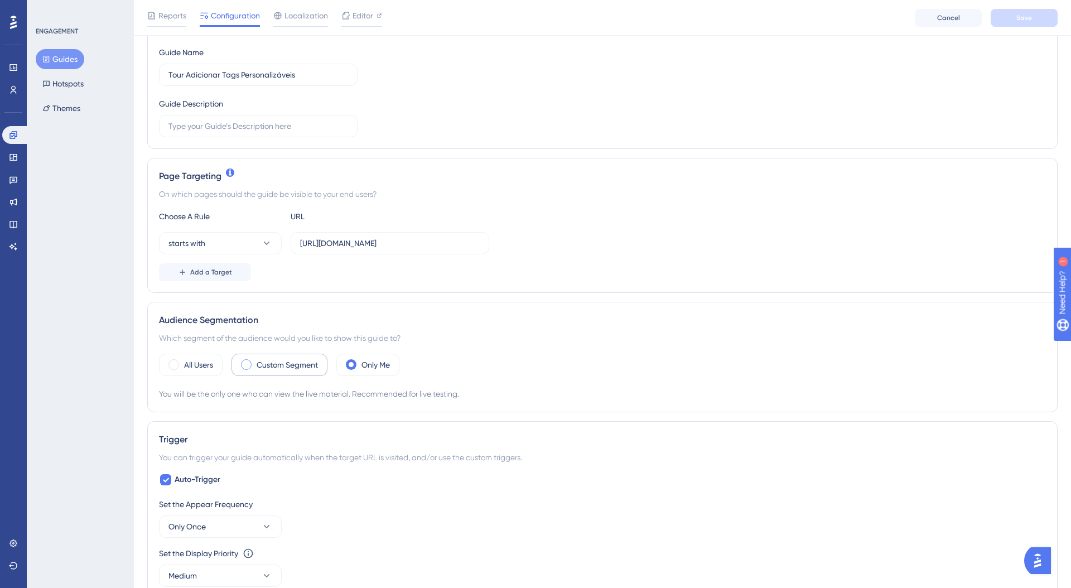
click at [277, 366] on label "Custom Segment" at bounding box center [287, 364] width 61 height 13
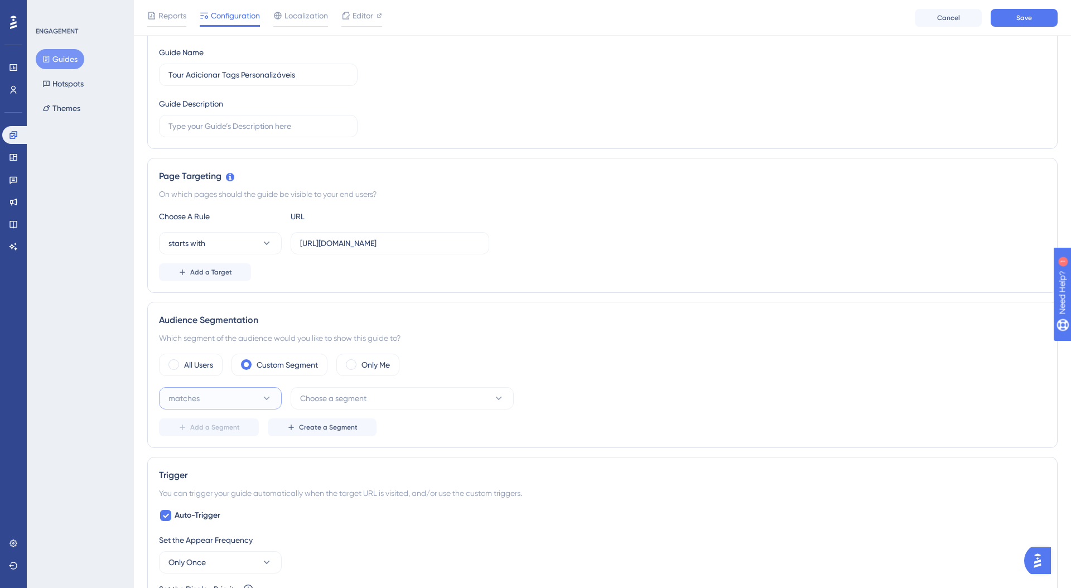
click at [249, 395] on button "matches" at bounding box center [220, 398] width 123 height 22
click at [234, 429] on div "matches matches" at bounding box center [220, 432] width 90 height 22
click at [311, 411] on div "matches Choose a segment Delete Add a Segment Create a Segment" at bounding box center [602, 411] width 887 height 49
click at [337, 397] on span "Choose a segment" at bounding box center [333, 398] width 66 height 13
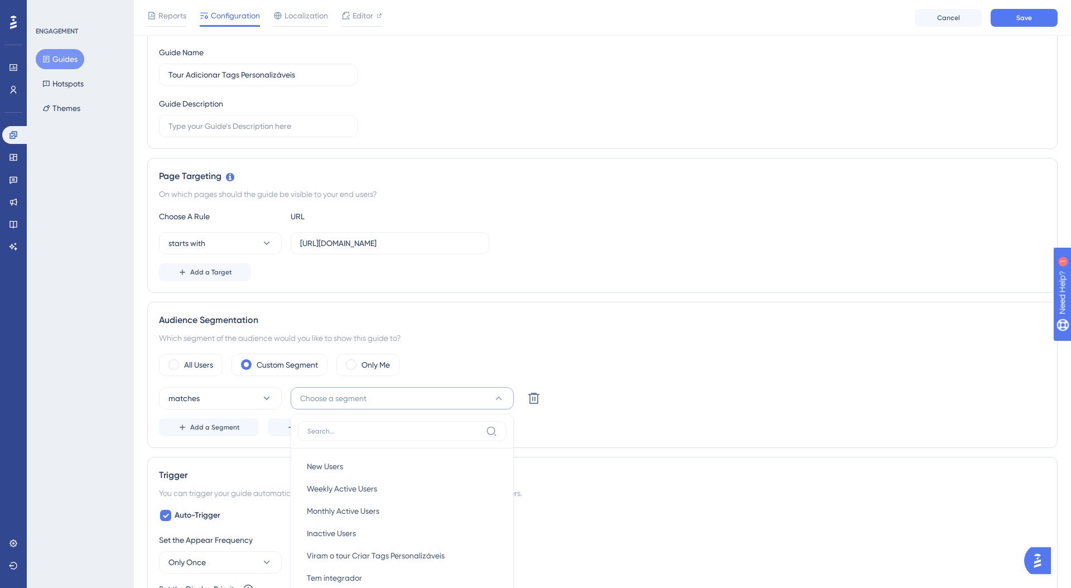
scroll to position [363, 0]
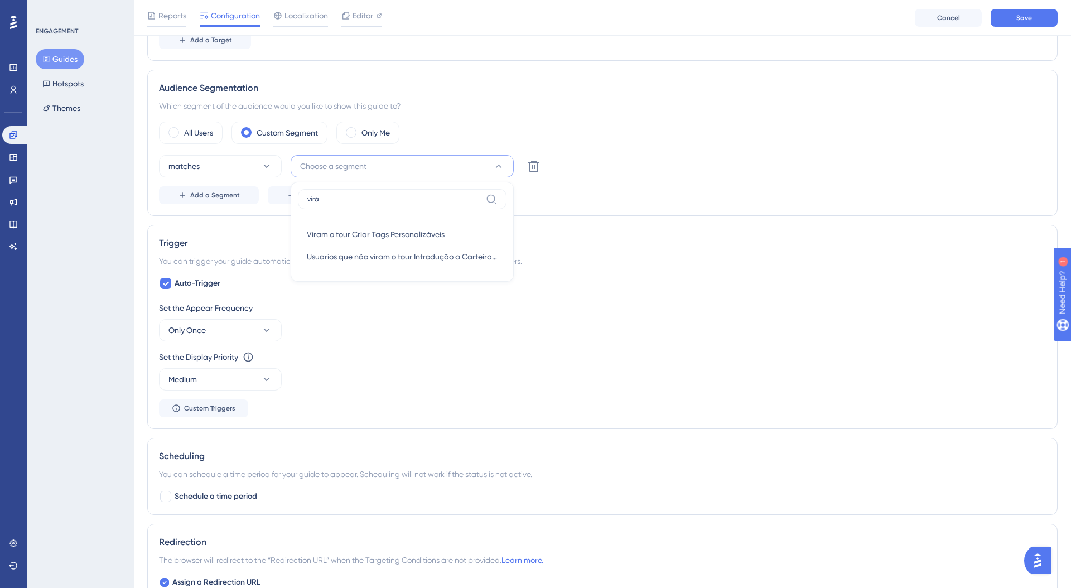
type input "viram"
click at [377, 233] on span "Viram o tour Criar Tags Personalizáveis" at bounding box center [376, 234] width 138 height 13
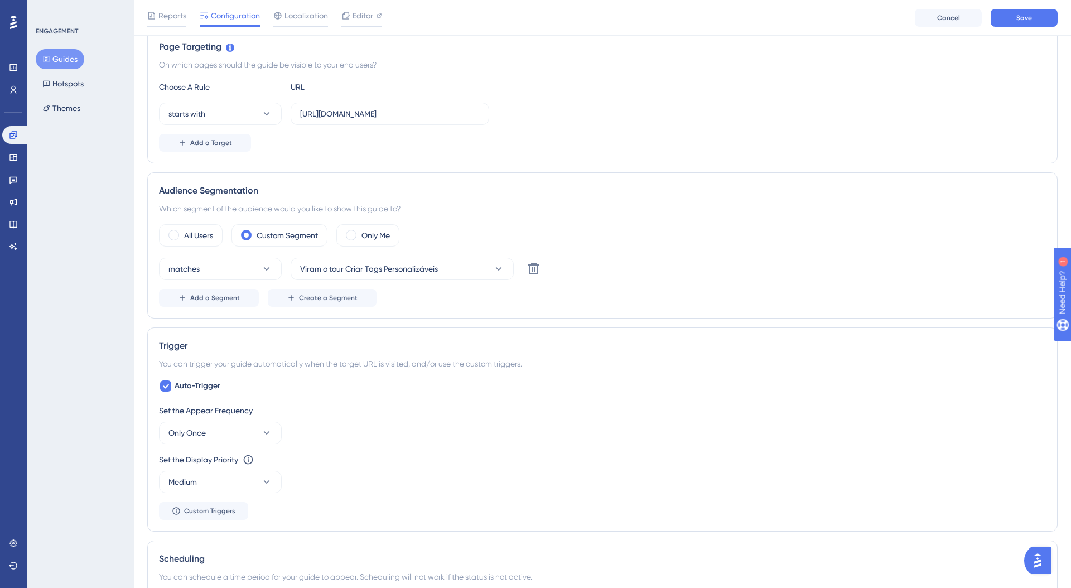
scroll to position [0, 0]
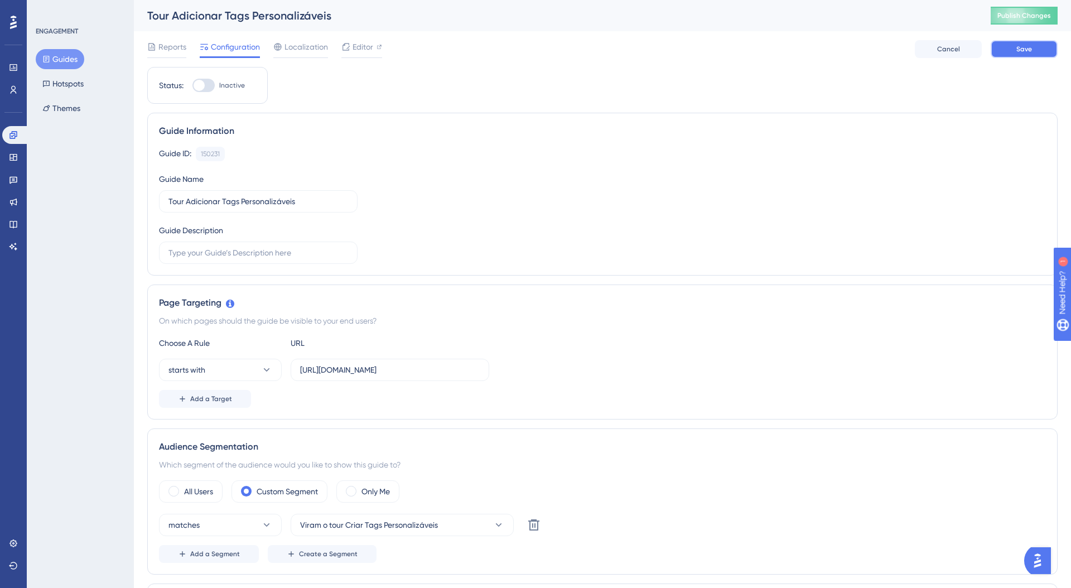
click at [1017, 54] on button "Save" at bounding box center [1024, 49] width 67 height 18
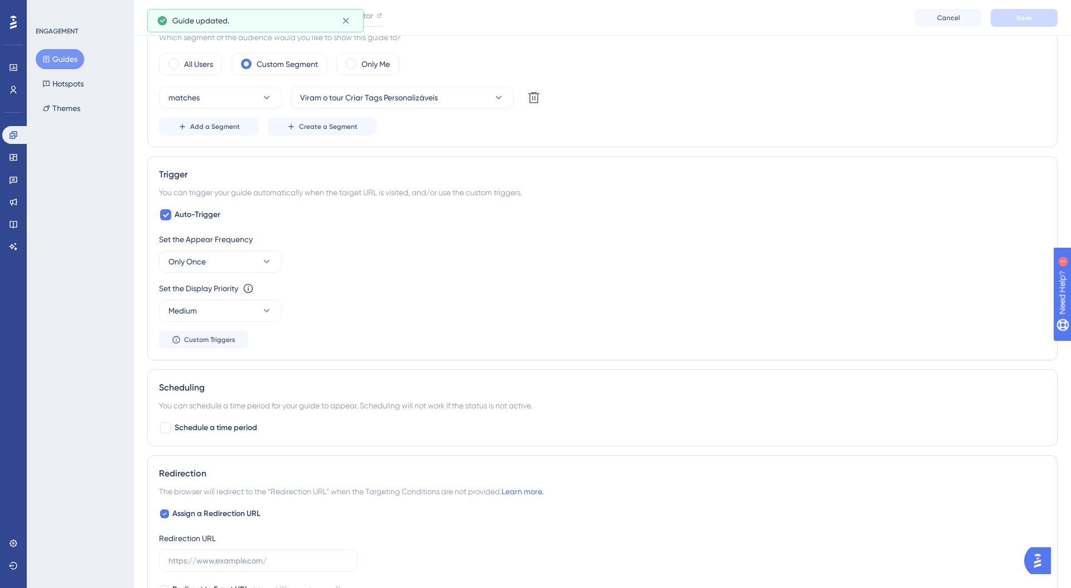
scroll to position [435, 0]
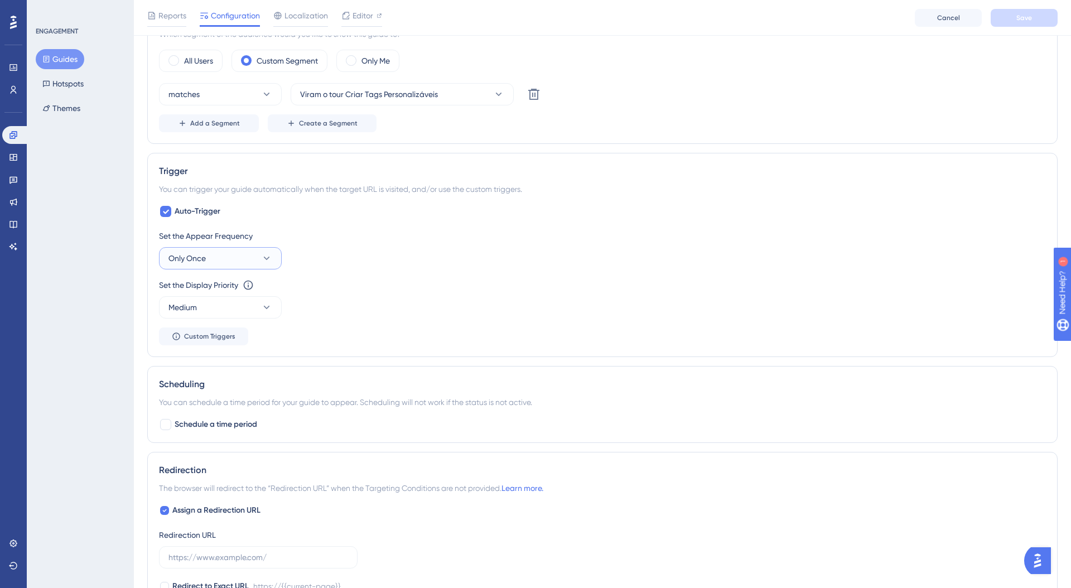
click at [189, 253] on span "Only Once" at bounding box center [186, 258] width 37 height 13
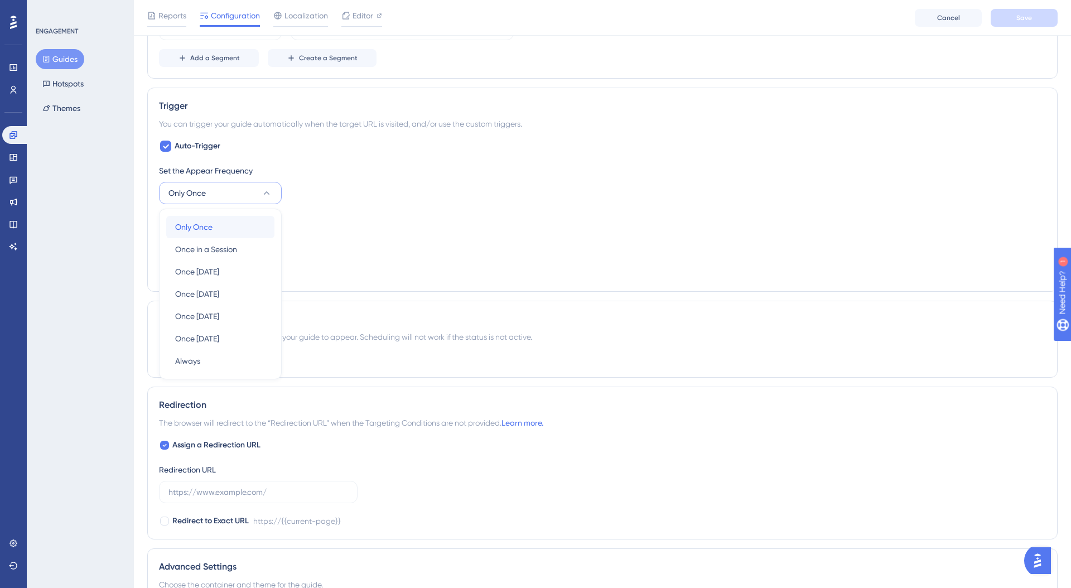
click at [195, 234] on div "Only Once Only Once" at bounding box center [220, 227] width 90 height 22
click at [220, 198] on button "Only Once" at bounding box center [220, 193] width 123 height 22
click at [247, 490] on input "text" at bounding box center [258, 492] width 180 height 12
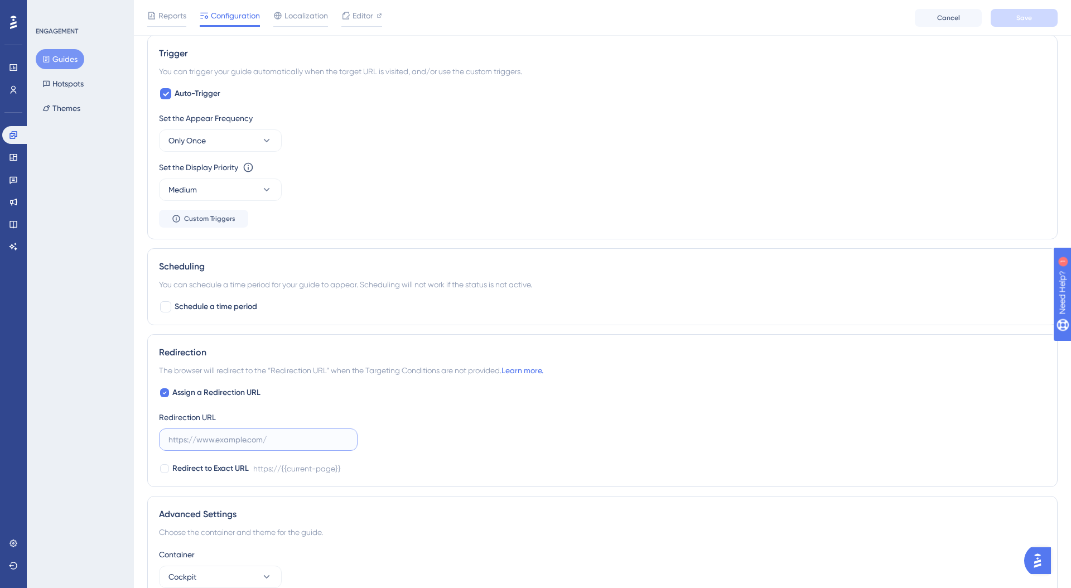
scroll to position [567, 0]
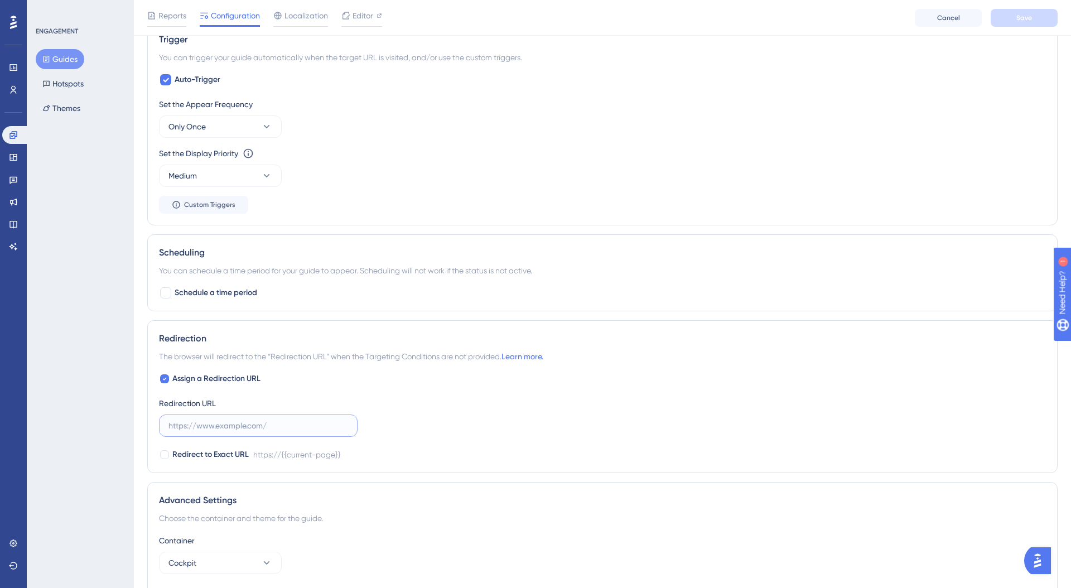
paste input "[URL][DOMAIN_NAME]"
type input "[URL][DOMAIN_NAME]"
click at [350, 426] on label "[URL][DOMAIN_NAME]" at bounding box center [258, 425] width 199 height 22
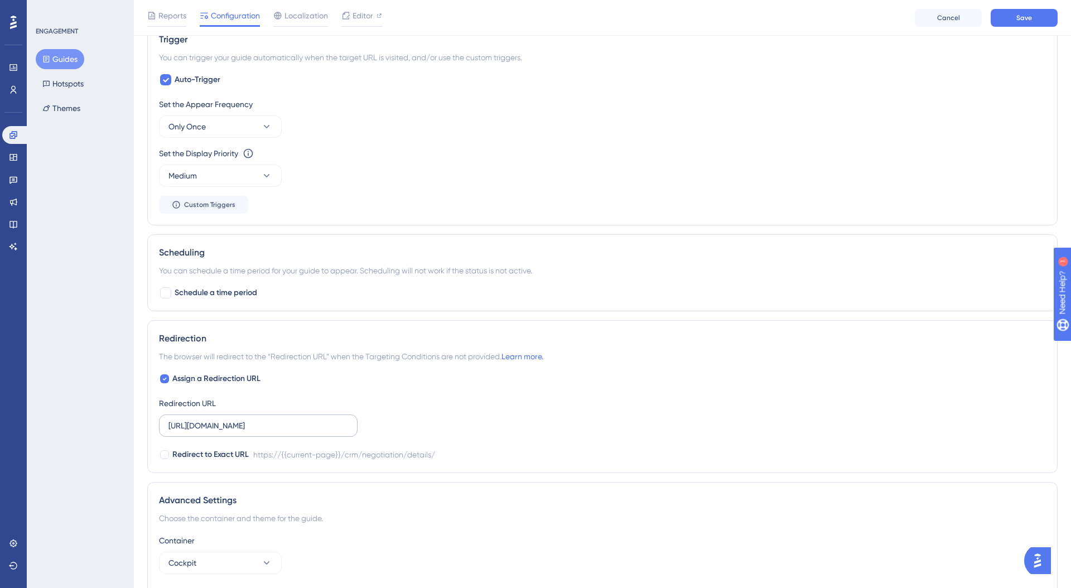
click at [348, 426] on input "[URL][DOMAIN_NAME]" at bounding box center [258, 425] width 180 height 12
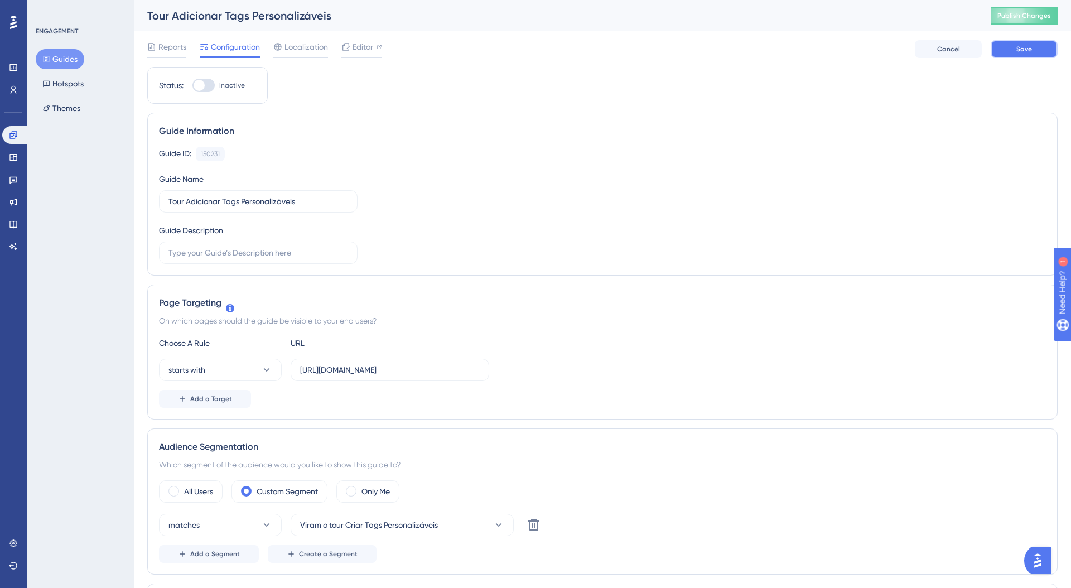
click at [1017, 57] on button "Save" at bounding box center [1024, 49] width 67 height 18
